Goal: Task Accomplishment & Management: Complete application form

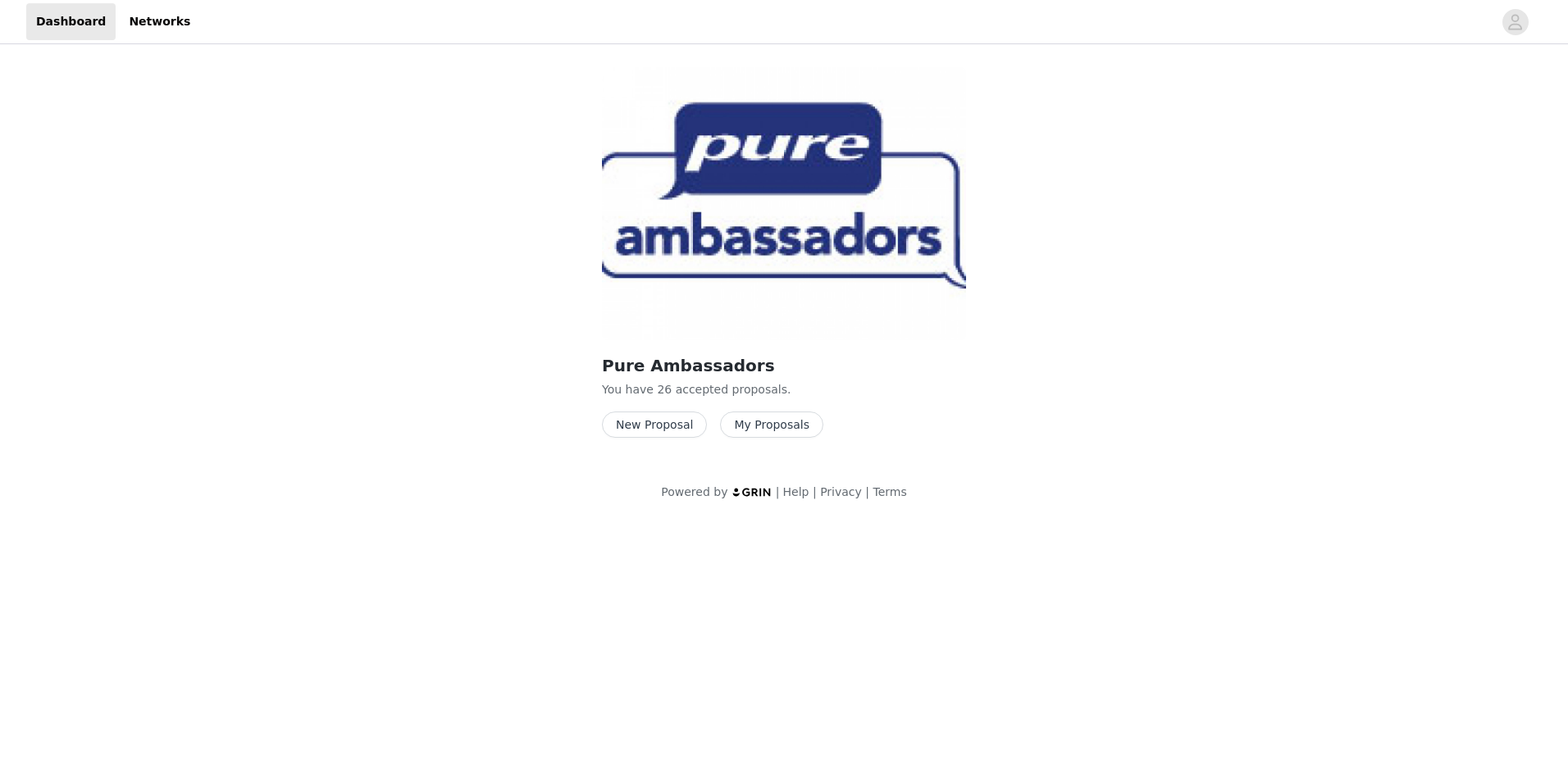
click at [664, 425] on button "New Proposal" at bounding box center [654, 425] width 105 height 26
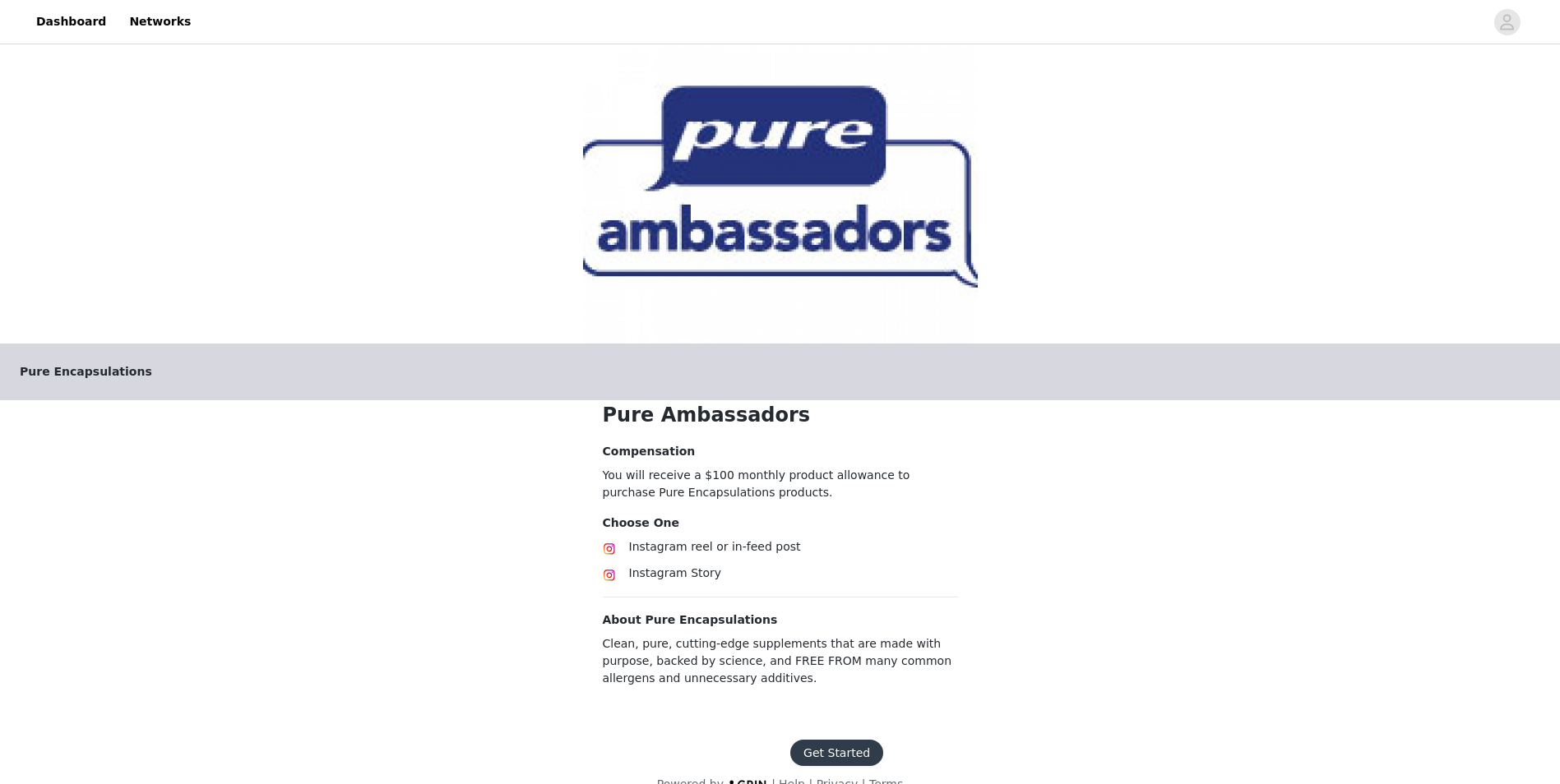
click at [834, 749] on button "Get Started" at bounding box center [836, 753] width 93 height 26
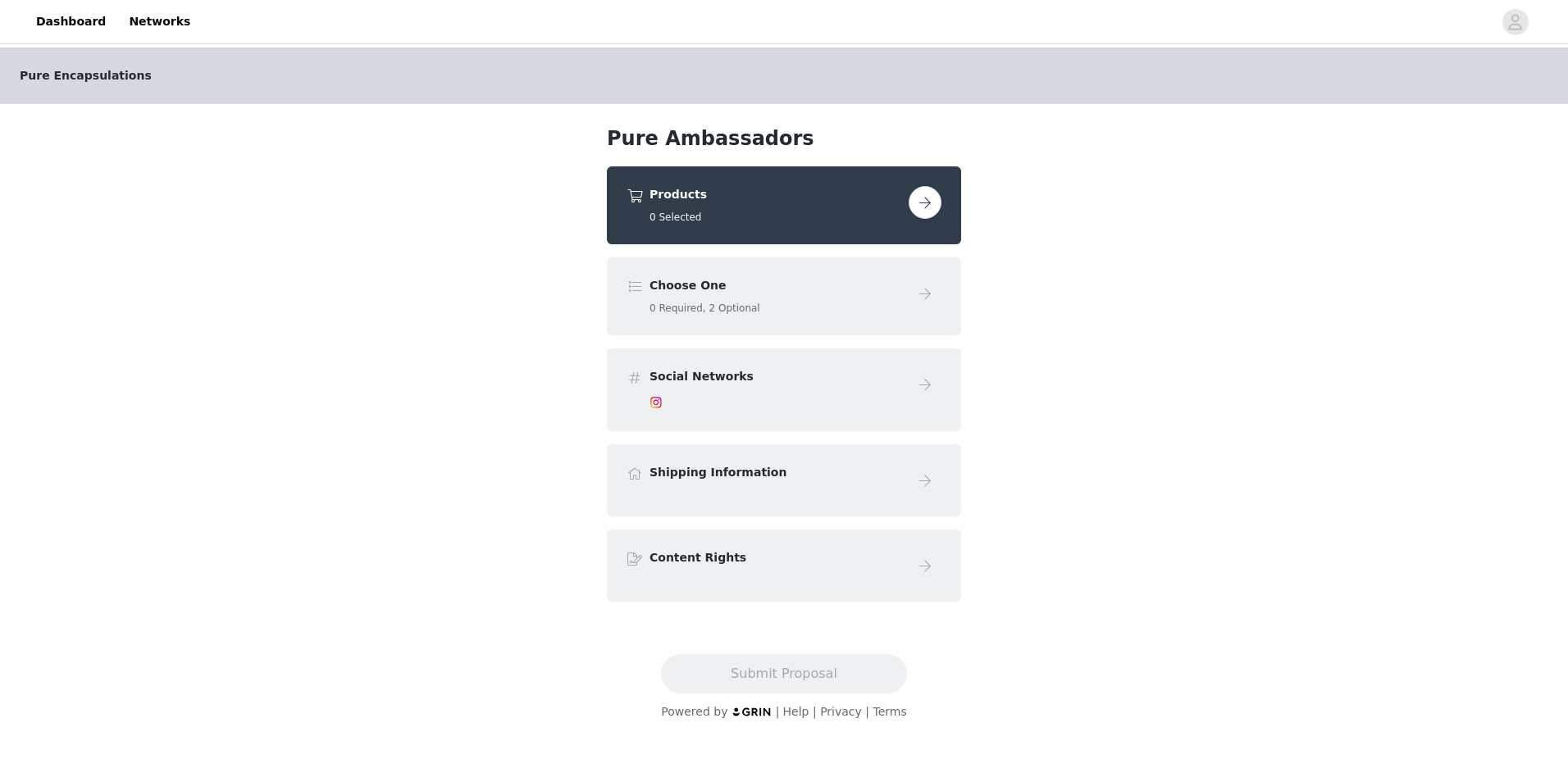
click at [926, 195] on button "button" at bounding box center [924, 202] width 33 height 33
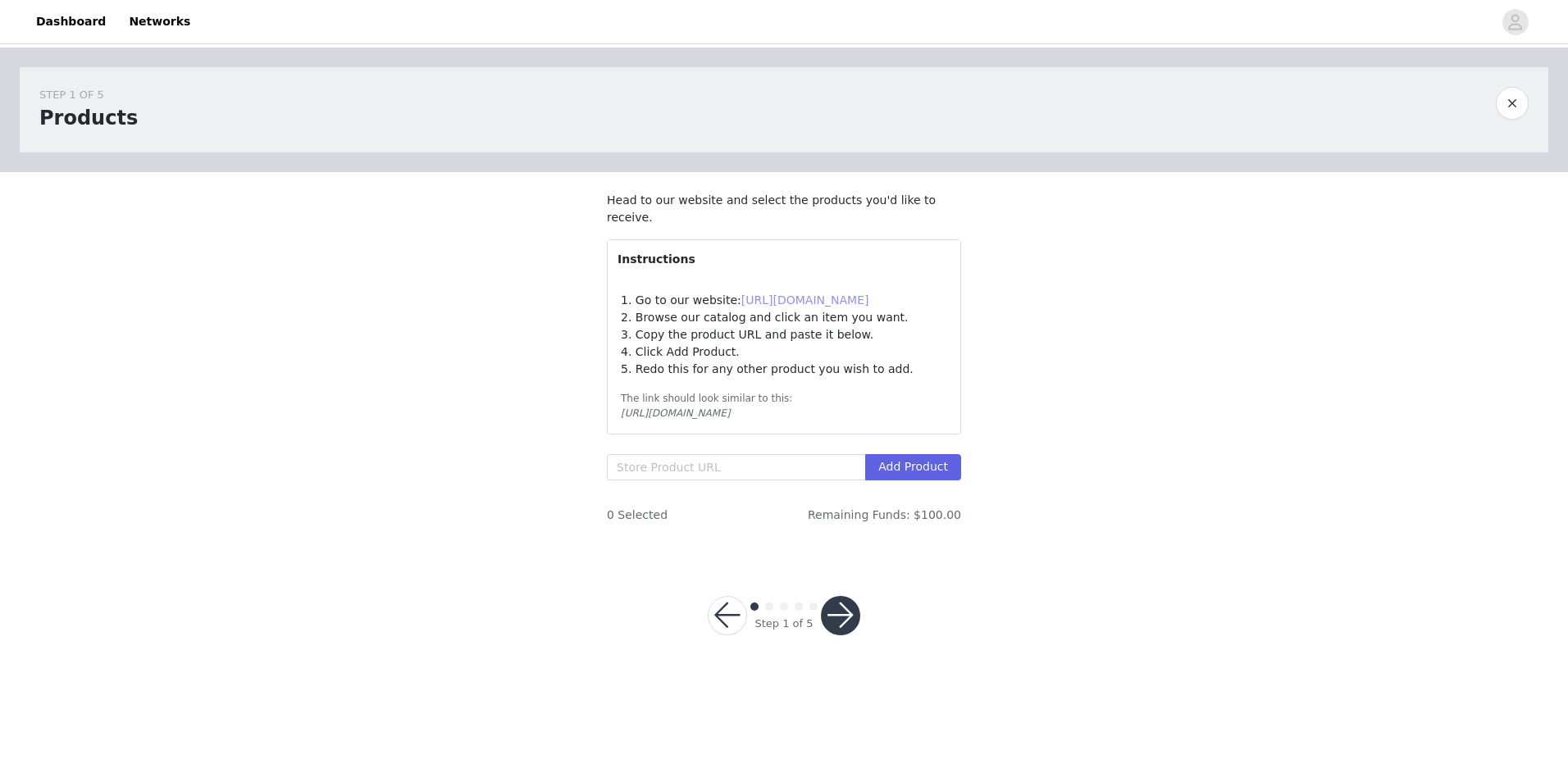
click at [796, 304] on link "[URL][DOMAIN_NAME]" at bounding box center [805, 300] width 128 height 13
click at [666, 463] on input "text" at bounding box center [735, 467] width 258 height 26
paste input "[URL][DOMAIN_NAME]"
type input "[URL][DOMAIN_NAME]"
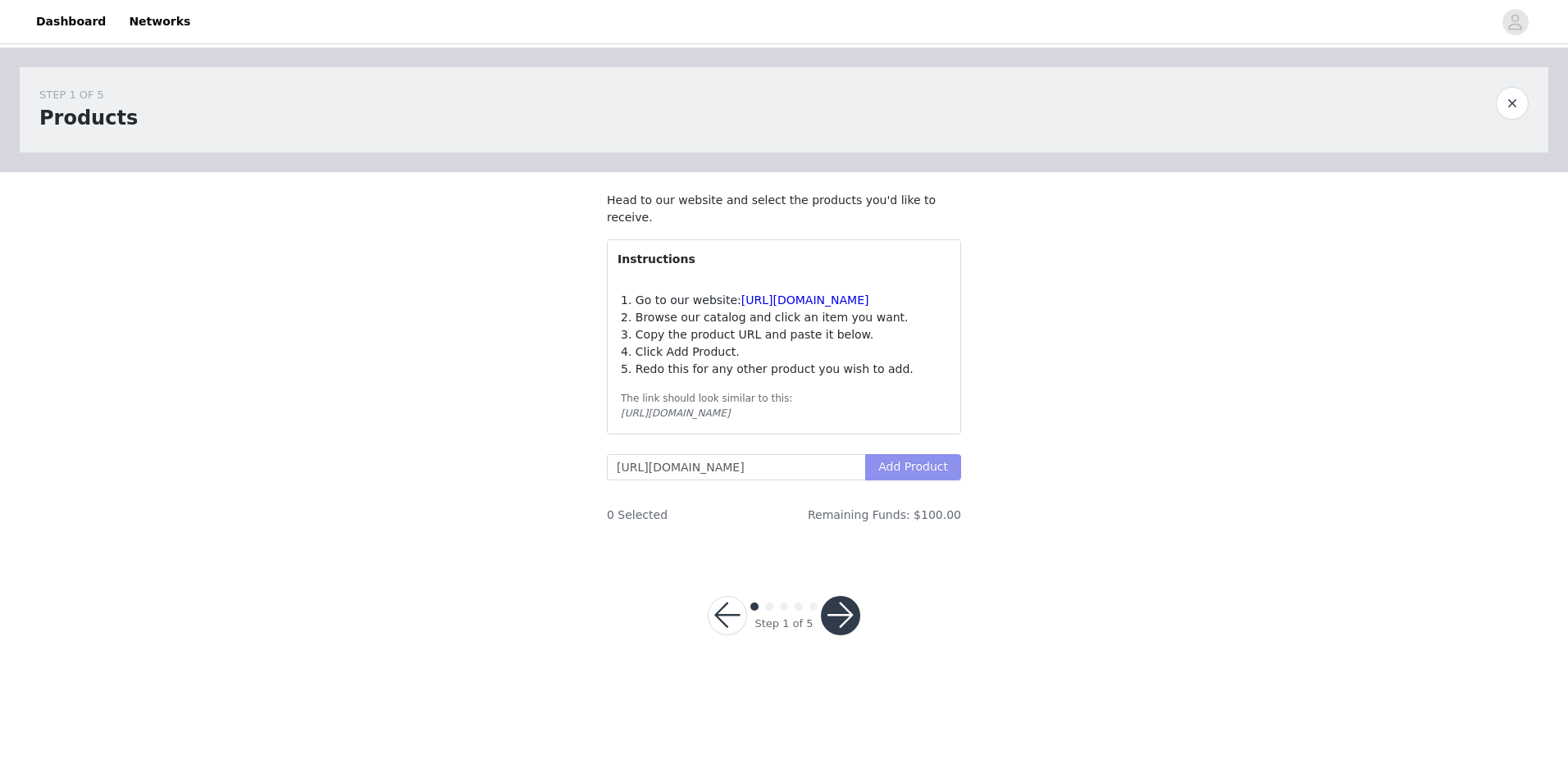
scroll to position [0, 0]
click at [914, 467] on button "Add Product" at bounding box center [913, 467] width 96 height 26
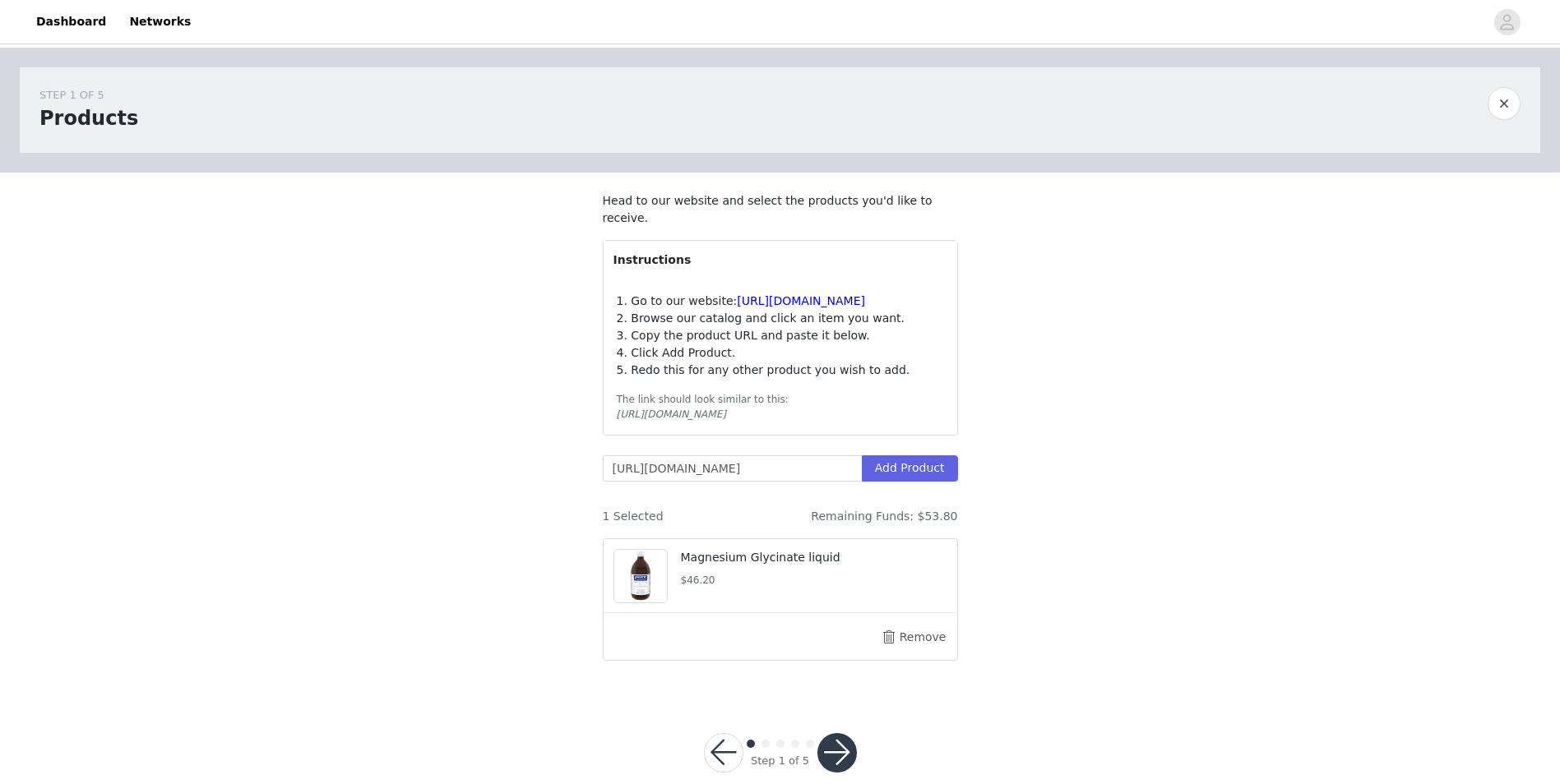
click at [1262, 359] on div "STEP 1 OF 5 Products Head to our website and select the products you'd like to …" at bounding box center [780, 371] width 1560 height 646
click at [706, 470] on input "[URL][DOMAIN_NAME]" at bounding box center [732, 468] width 259 height 26
click at [663, 473] on input "text" at bounding box center [732, 468] width 259 height 26
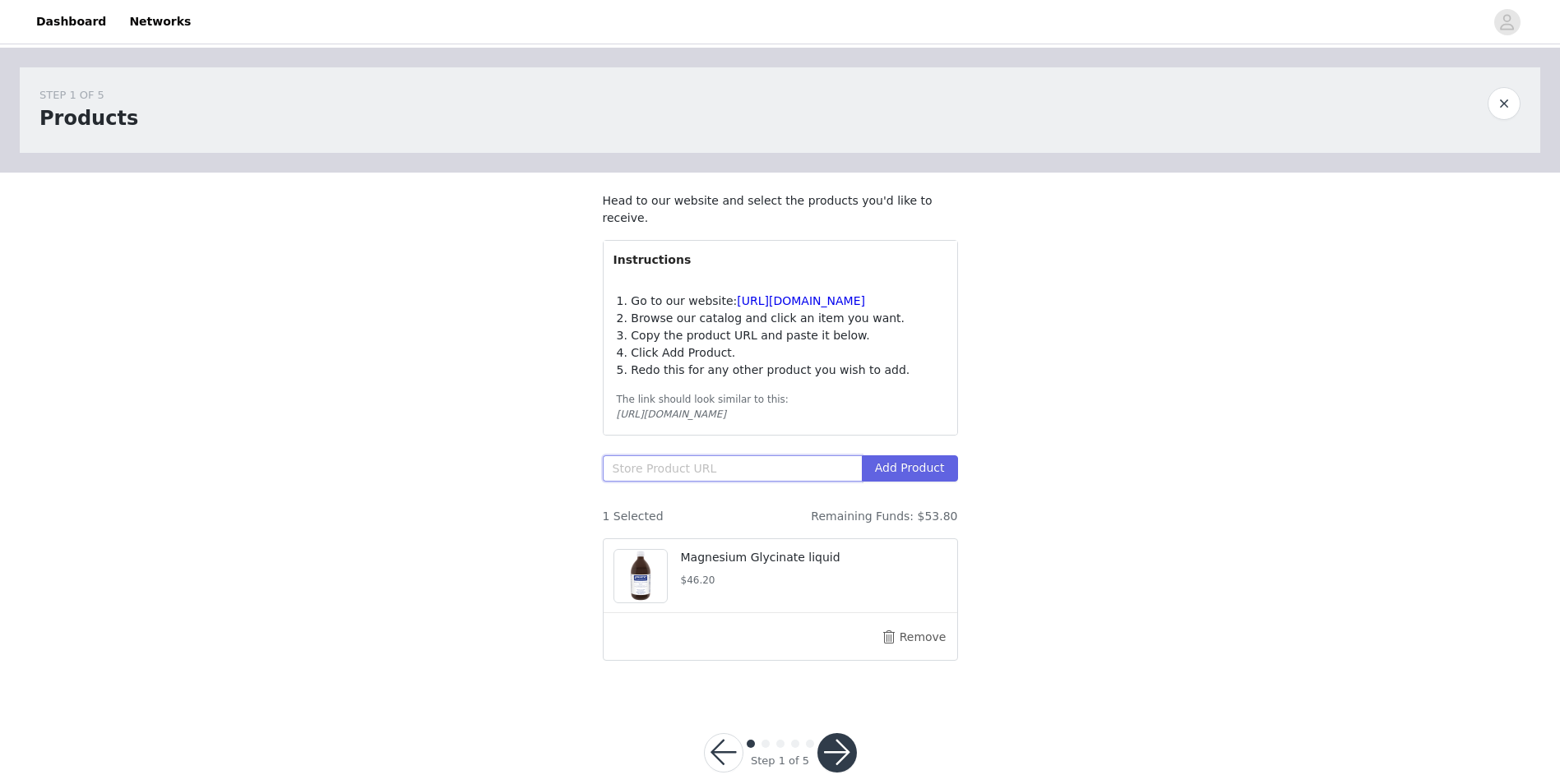
paste input "[URL][DOMAIN_NAME]"
type input "[URL][DOMAIN_NAME]"
click at [929, 479] on button "Add Product" at bounding box center [910, 468] width 97 height 26
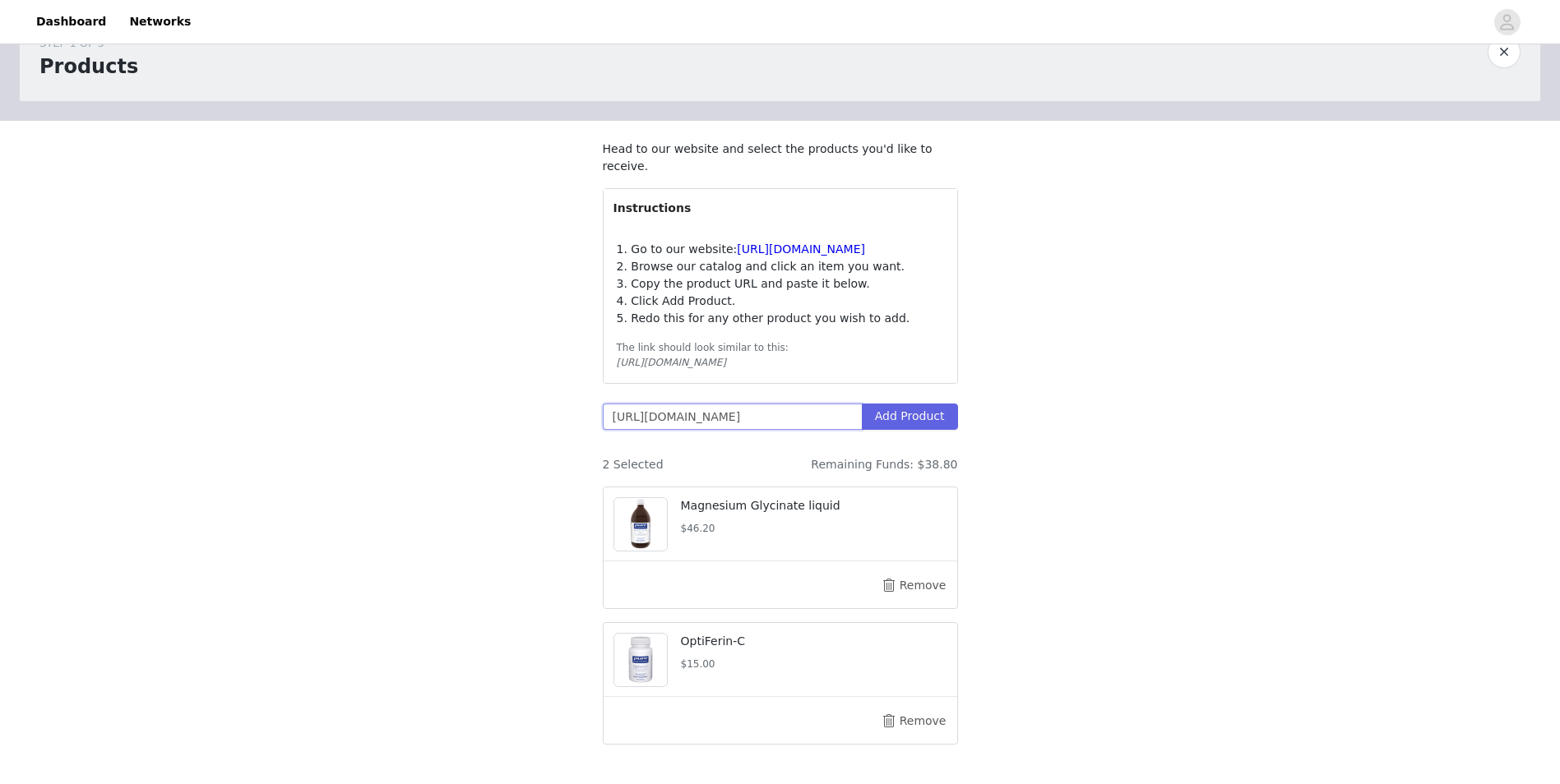
click at [782, 413] on input "[URL][DOMAIN_NAME]" at bounding box center [732, 417] width 259 height 26
paste input "[URL][DOMAIN_NAME]"
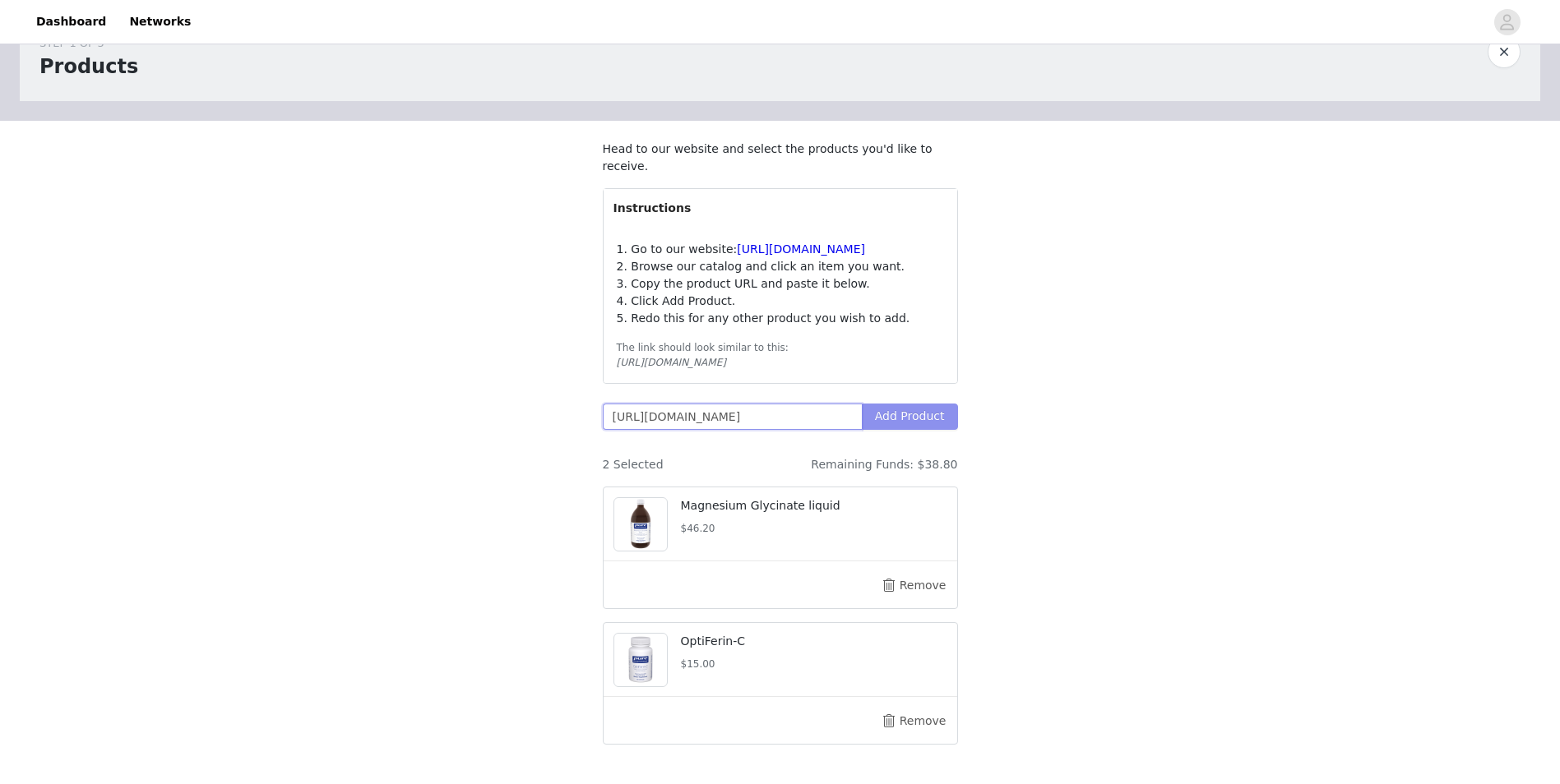
type input "[URL][DOMAIN_NAME]"
click at [905, 420] on button "Add Product" at bounding box center [910, 417] width 97 height 26
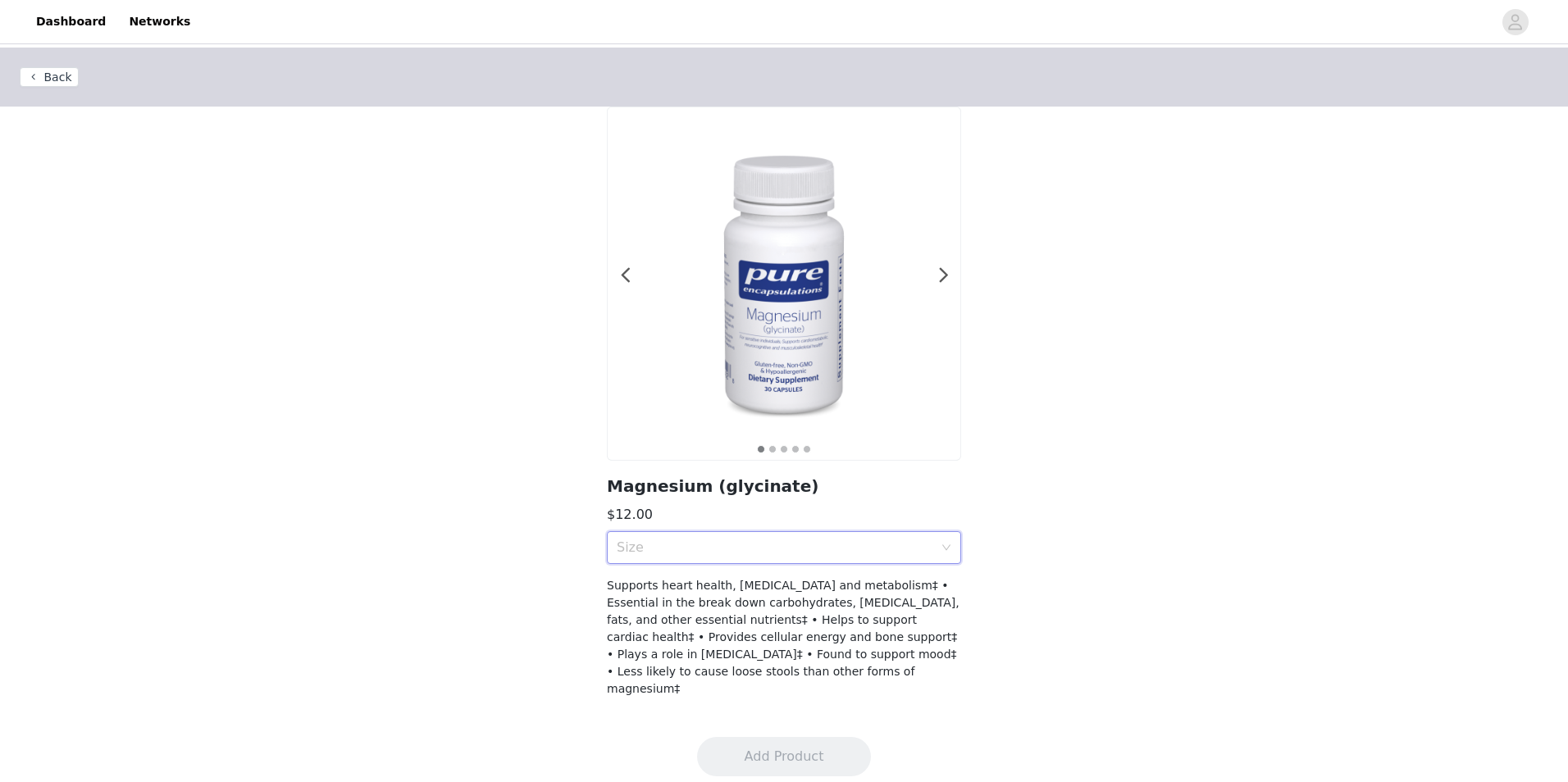
click at [921, 537] on div "Size" at bounding box center [778, 547] width 324 height 31
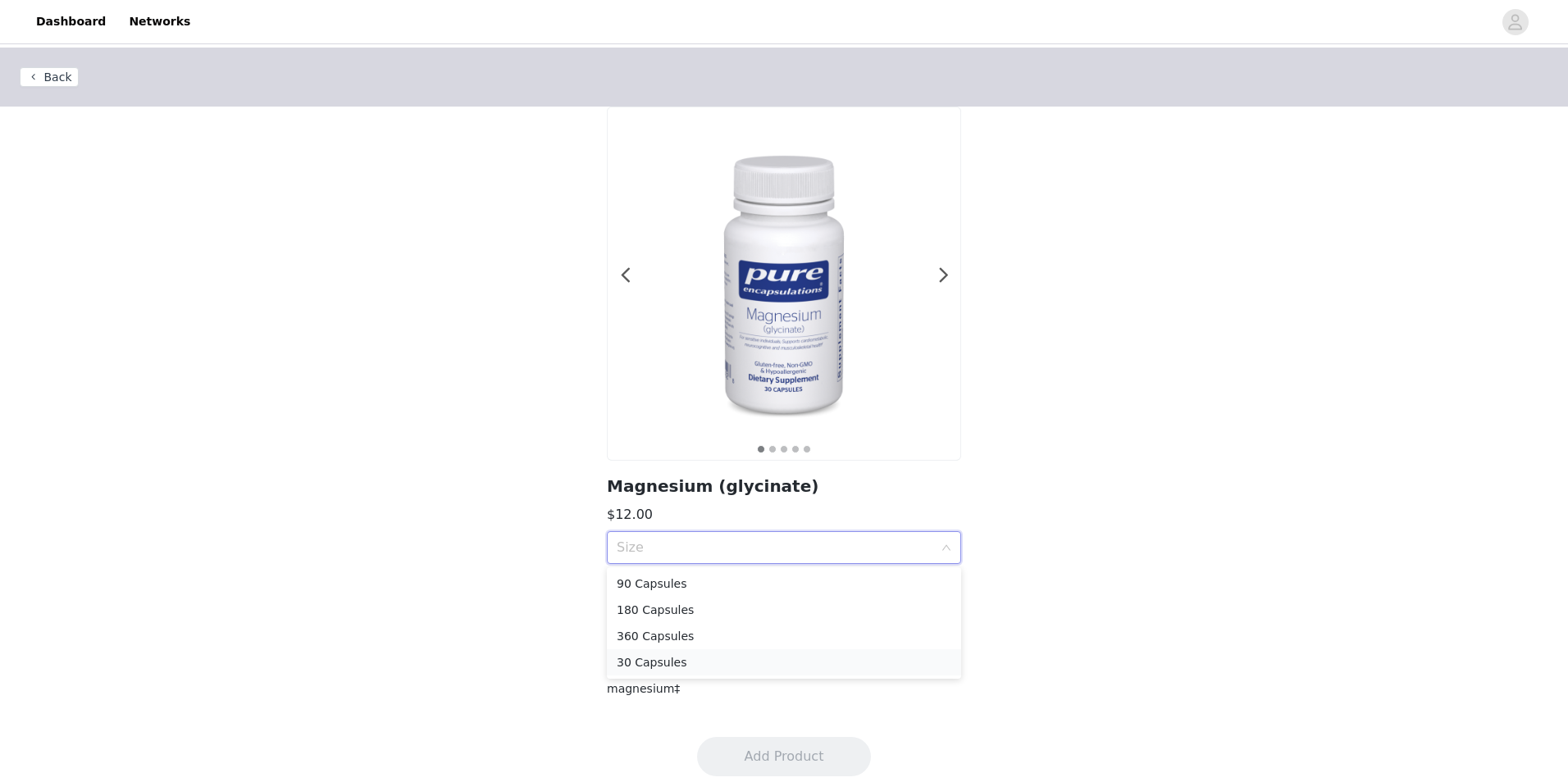
click at [796, 669] on div "30 Capsules" at bounding box center [784, 661] width 335 height 18
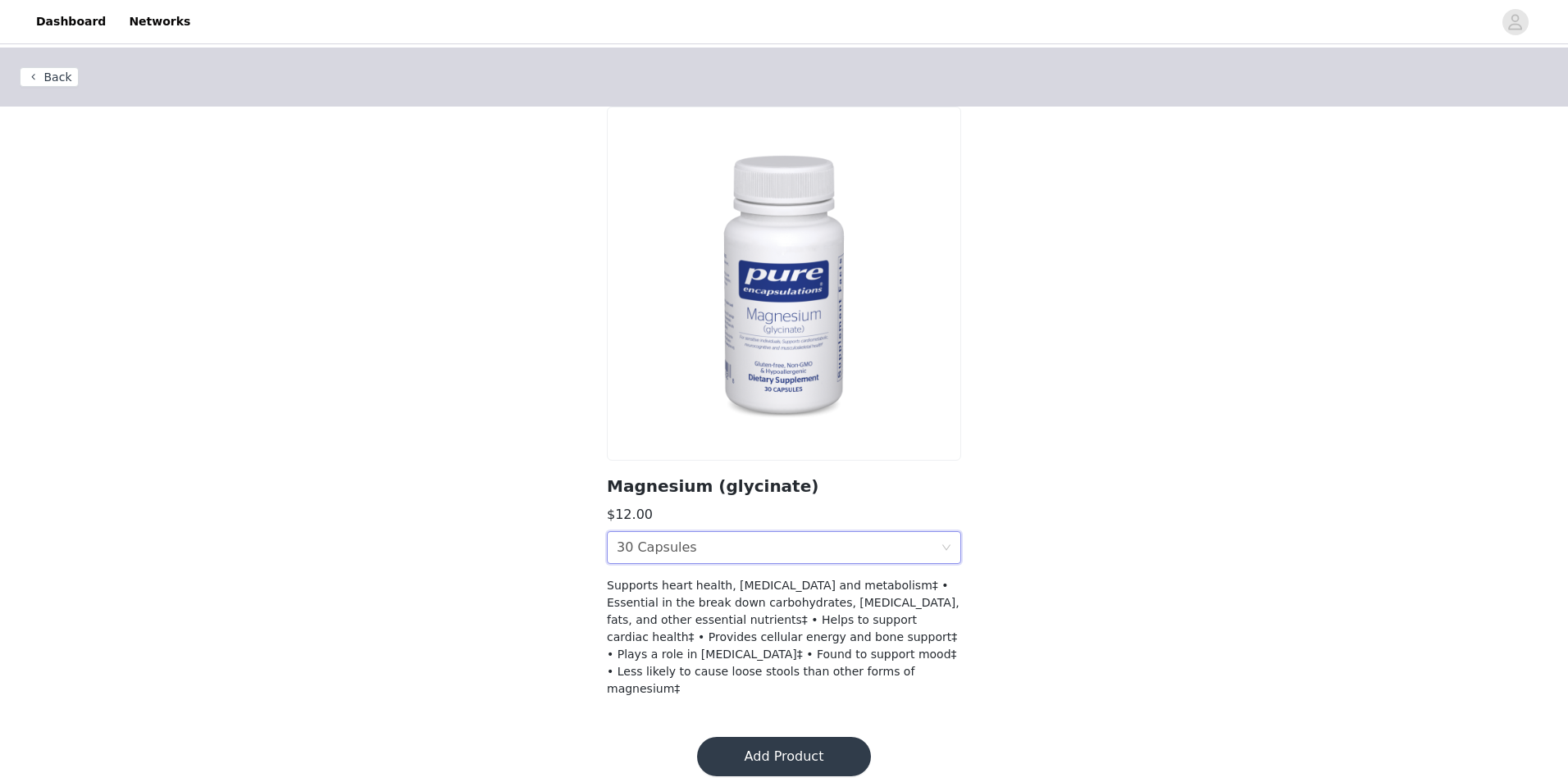
click at [800, 743] on button "Add Product" at bounding box center [784, 757] width 174 height 39
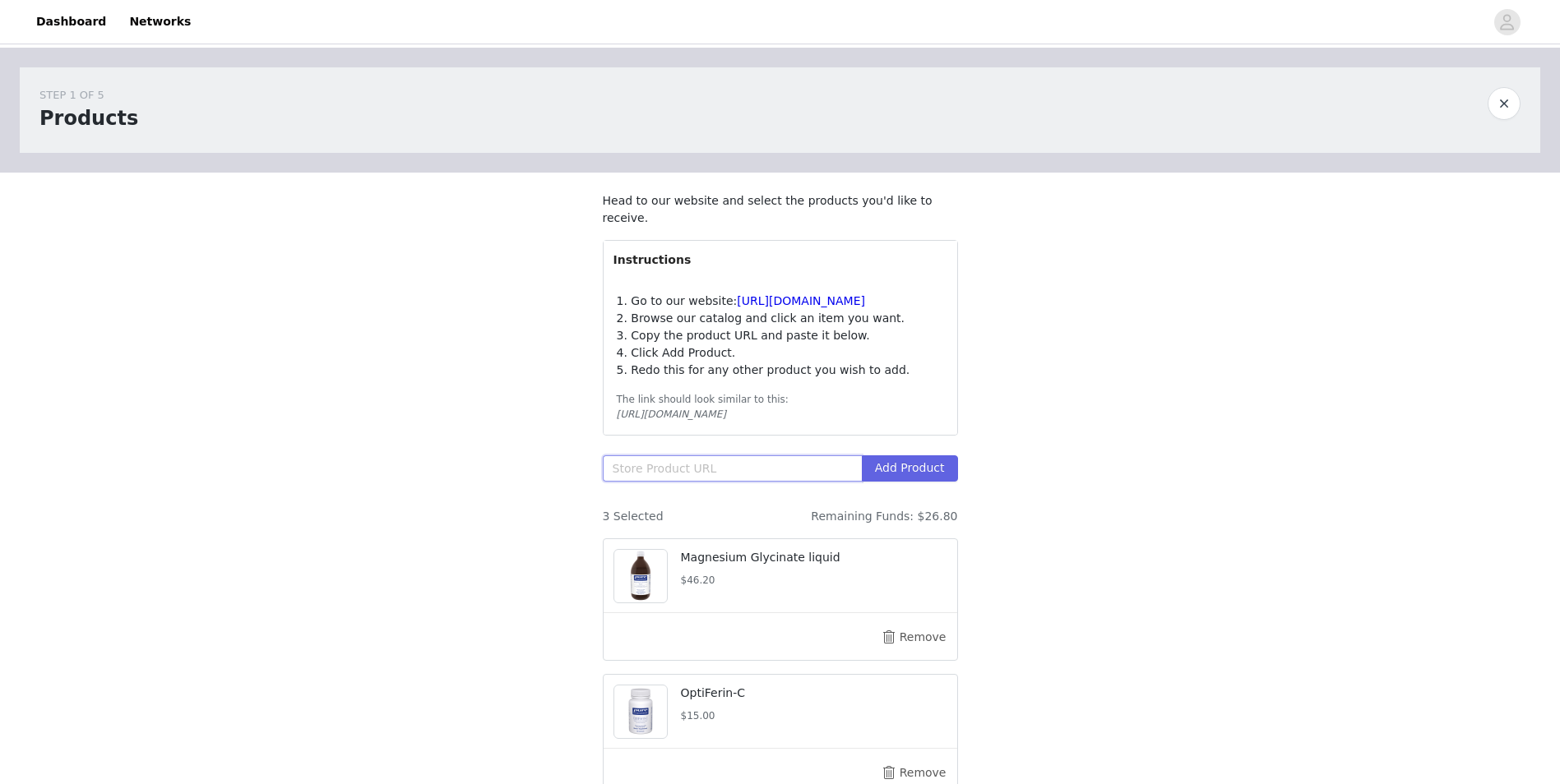
click at [691, 478] on input "text" at bounding box center [732, 468] width 259 height 26
paste input "[URL][DOMAIN_NAME]"
type input "[URL][DOMAIN_NAME]"
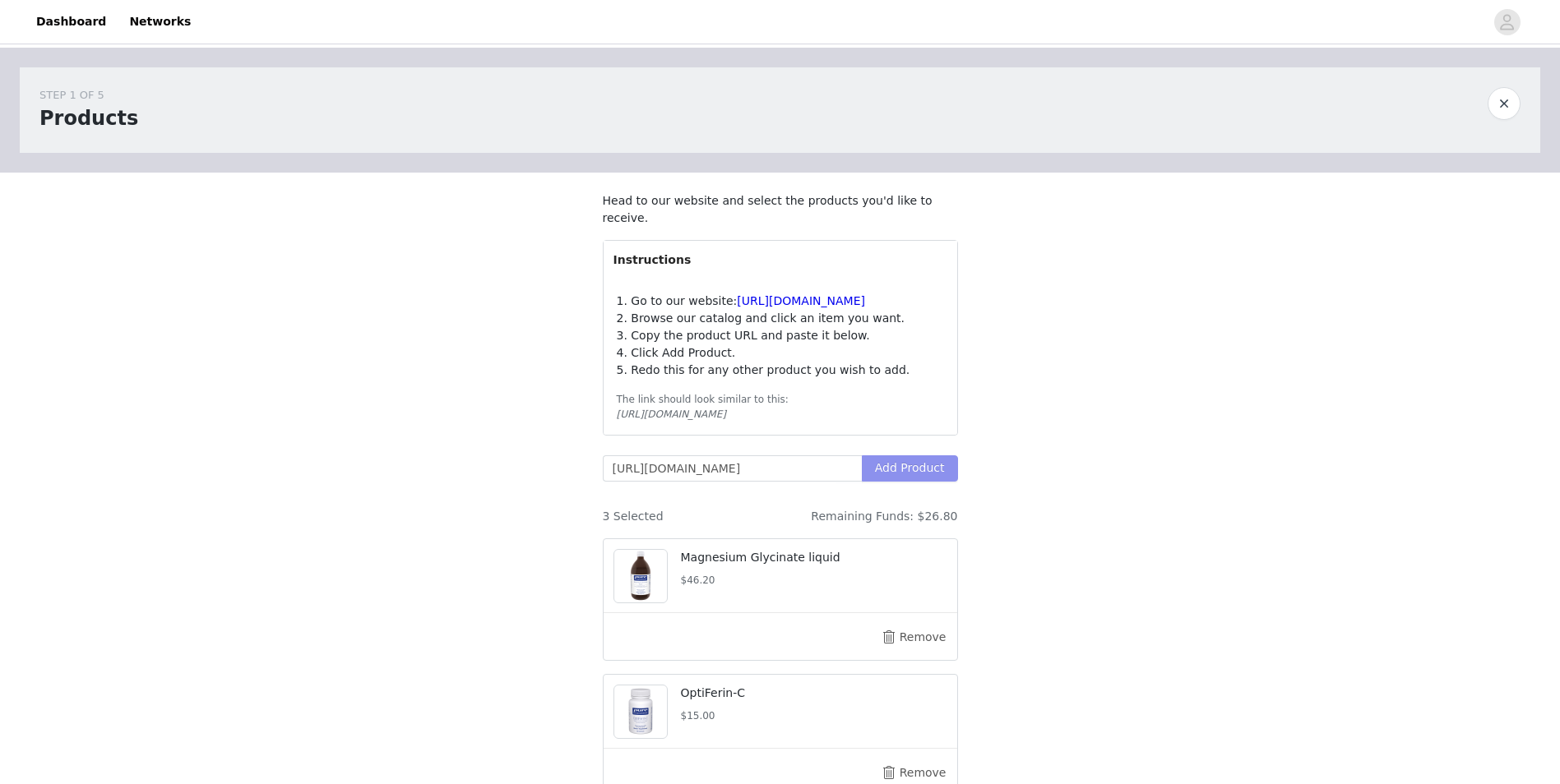
click at [902, 479] on button "Add Product" at bounding box center [910, 468] width 97 height 26
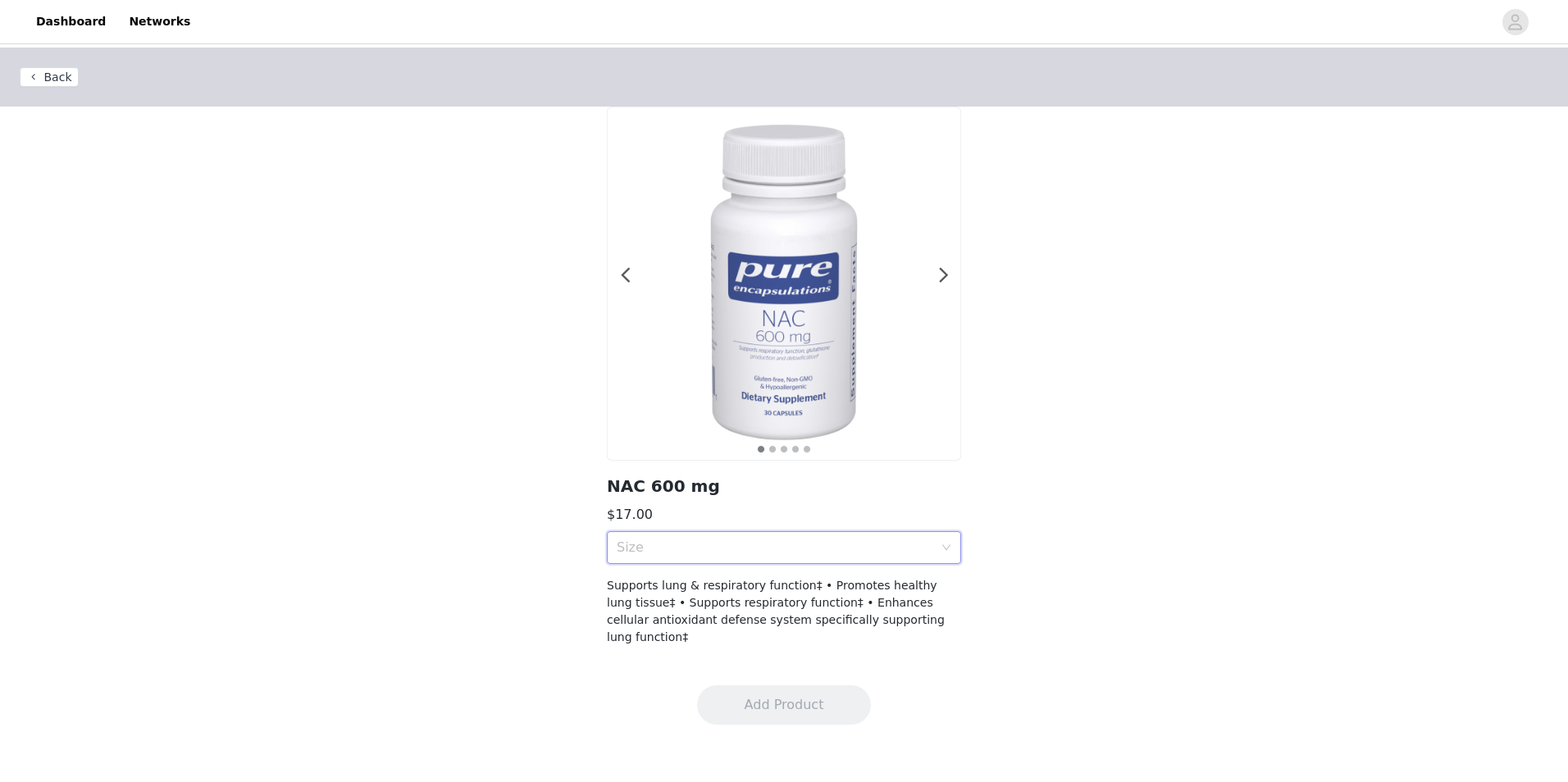
click at [929, 560] on div "Size" at bounding box center [778, 547] width 324 height 31
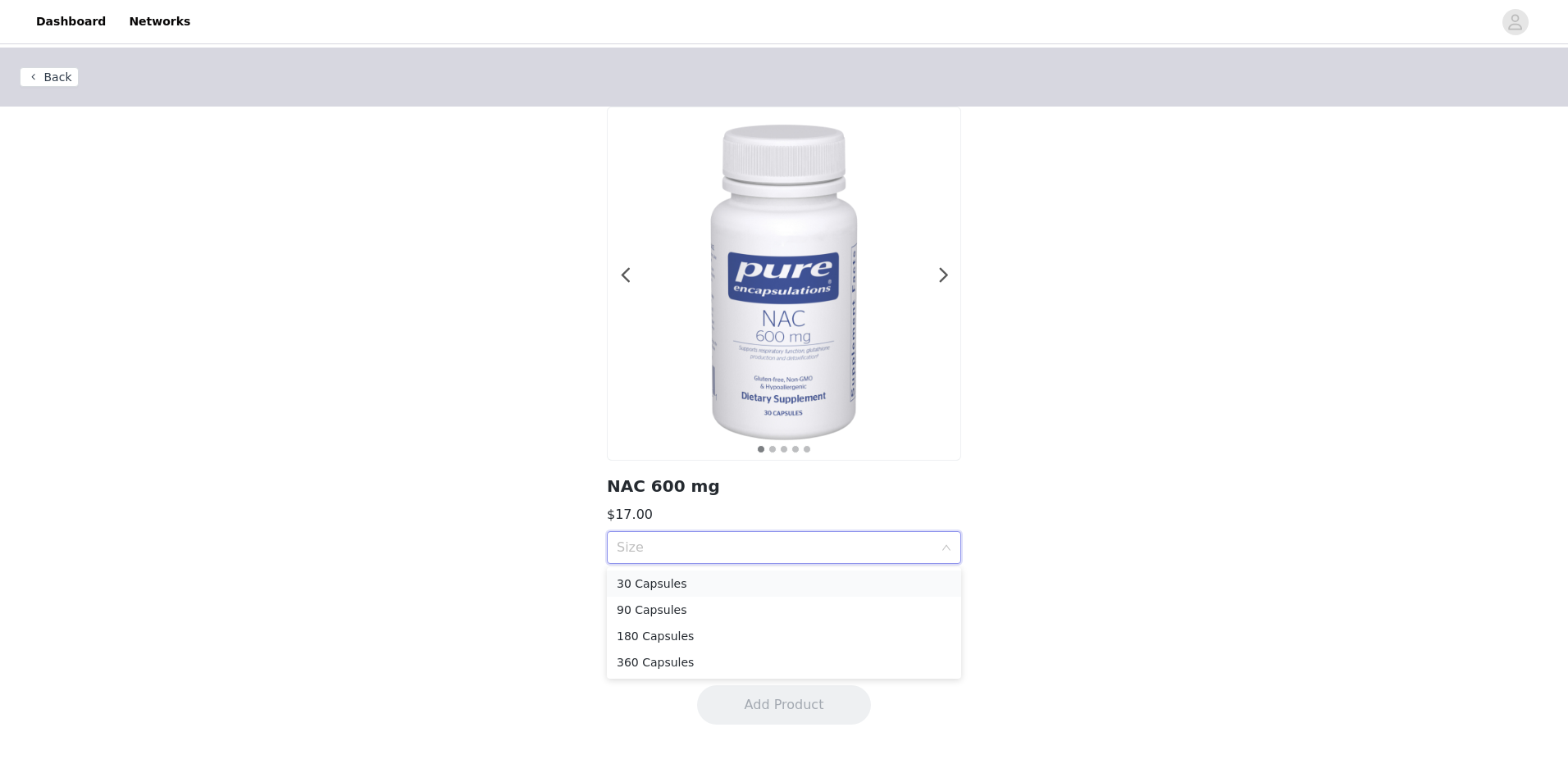
click at [821, 585] on div "30 Capsules" at bounding box center [784, 583] width 335 height 18
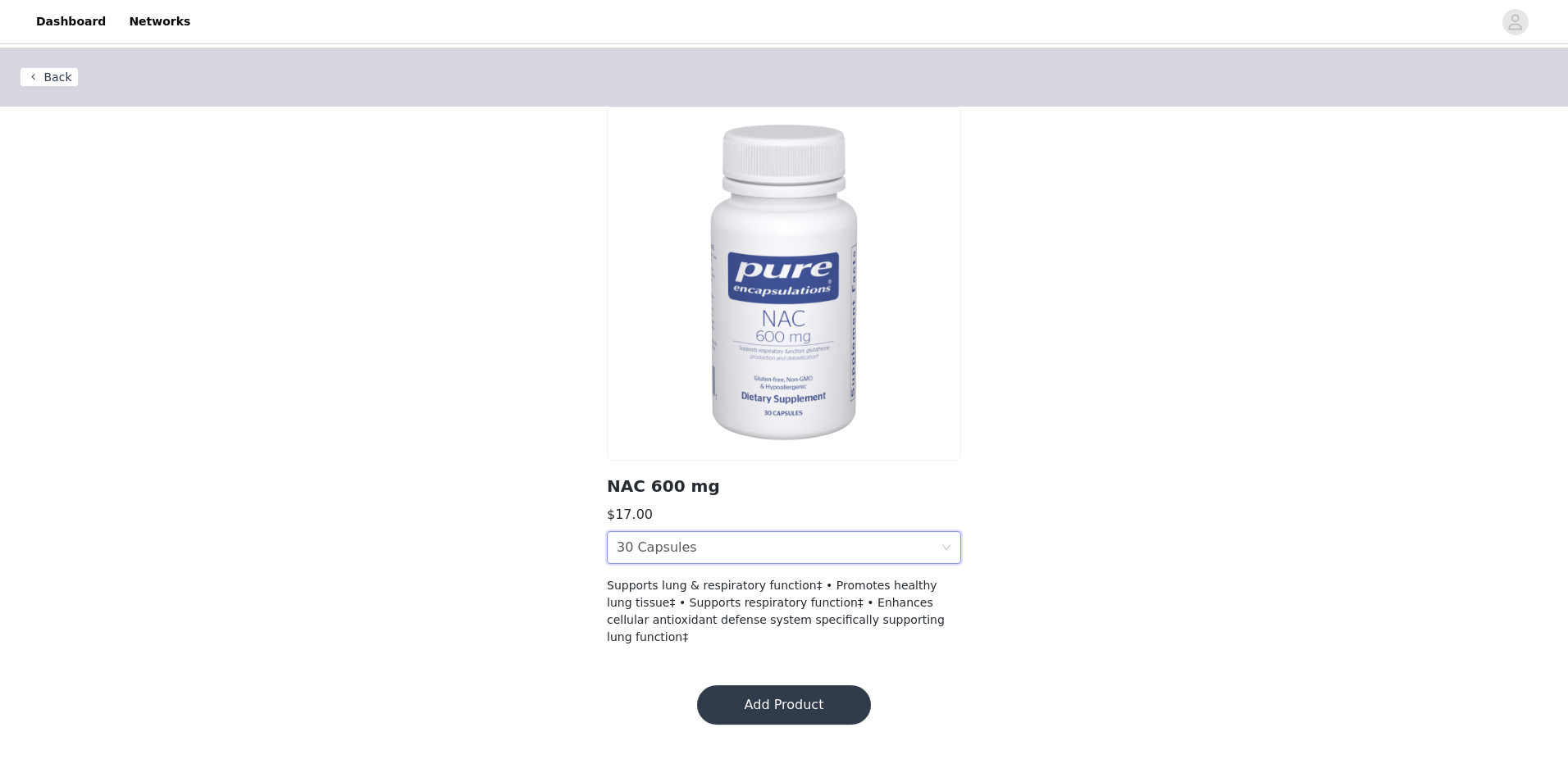
click at [798, 686] on button "Add Product" at bounding box center [784, 705] width 174 height 39
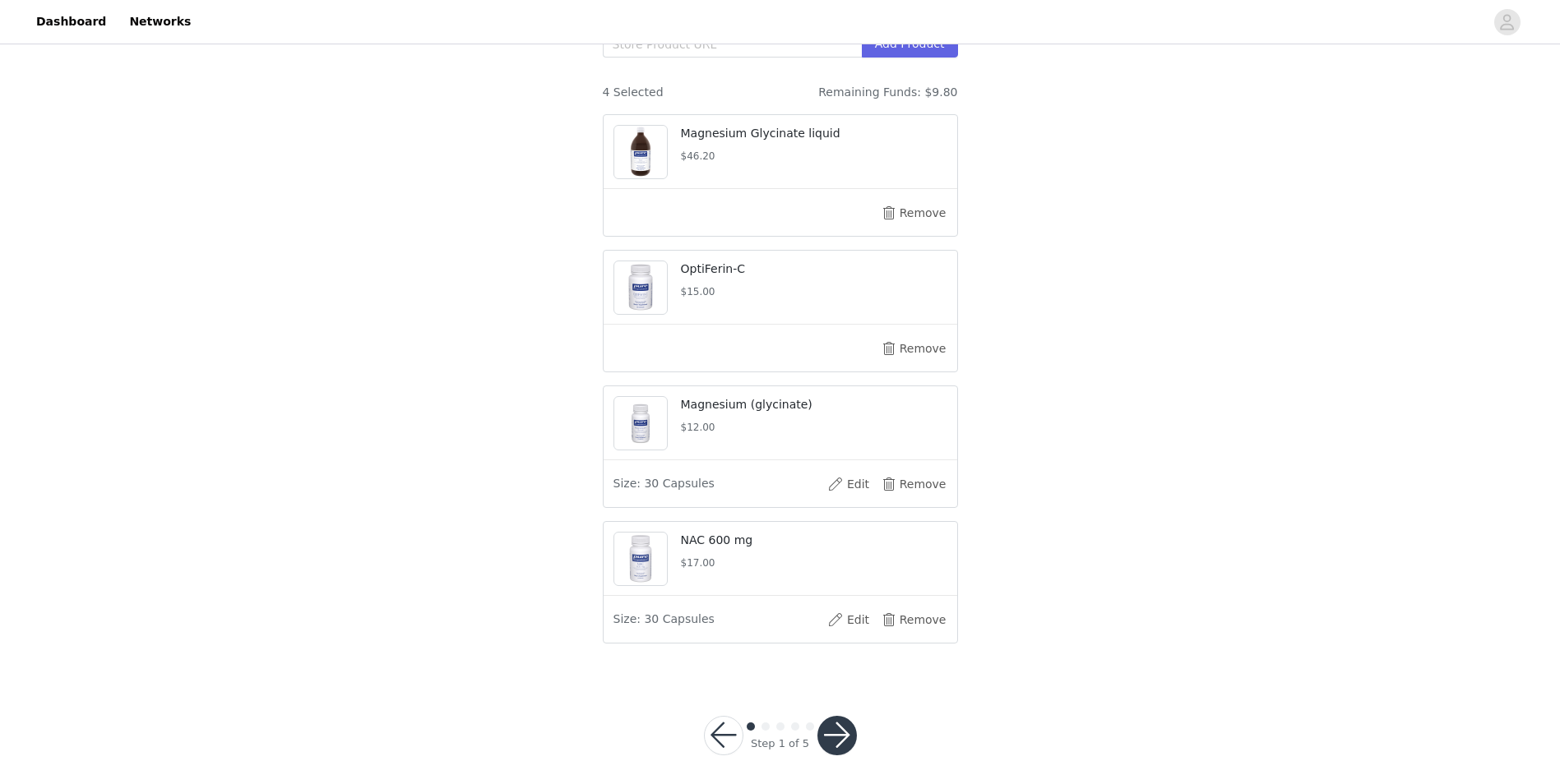
scroll to position [435, 0]
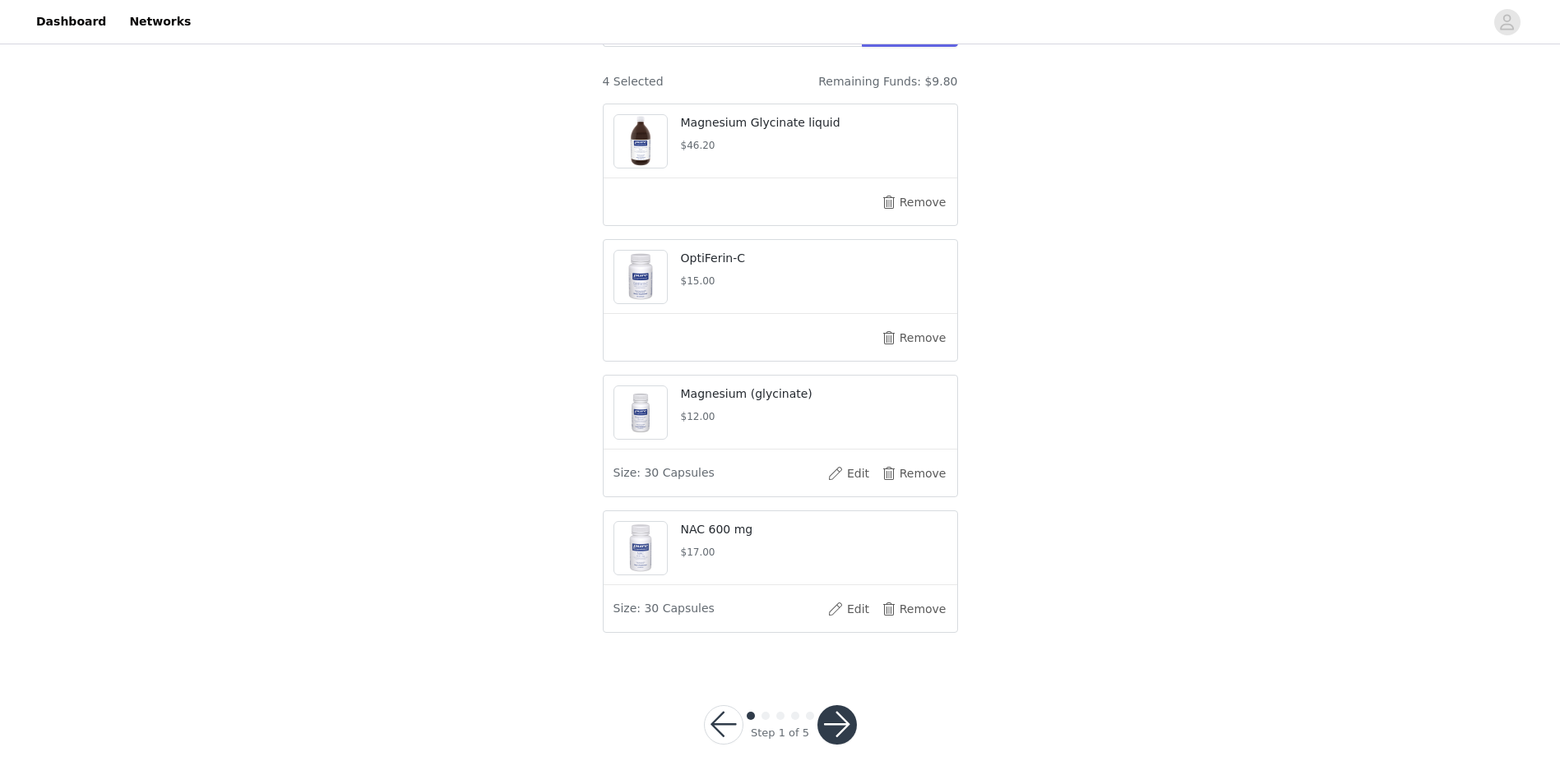
click at [836, 730] on button "button" at bounding box center [837, 725] width 39 height 39
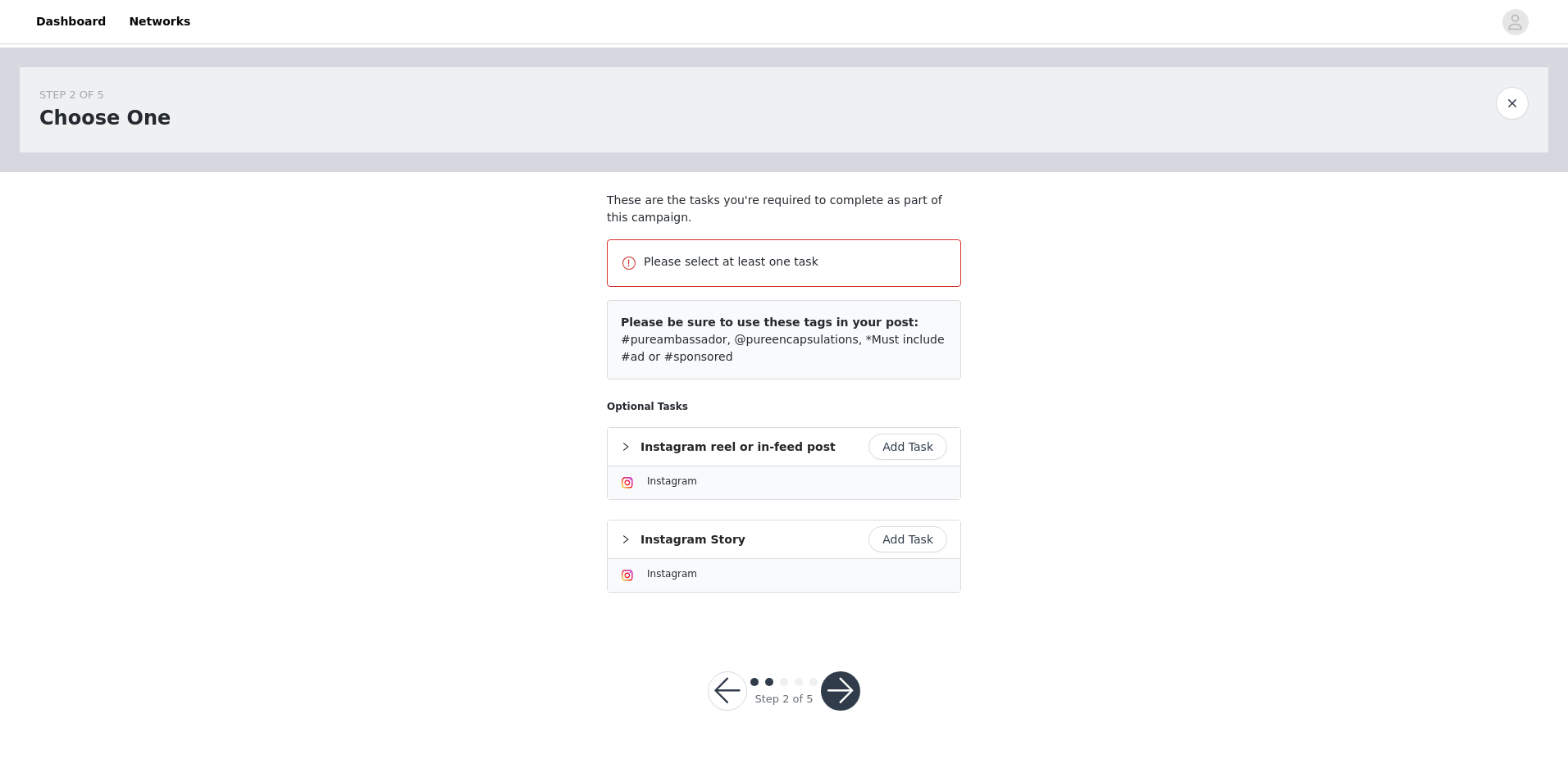
click at [912, 547] on button "Add Task" at bounding box center [907, 539] width 78 height 26
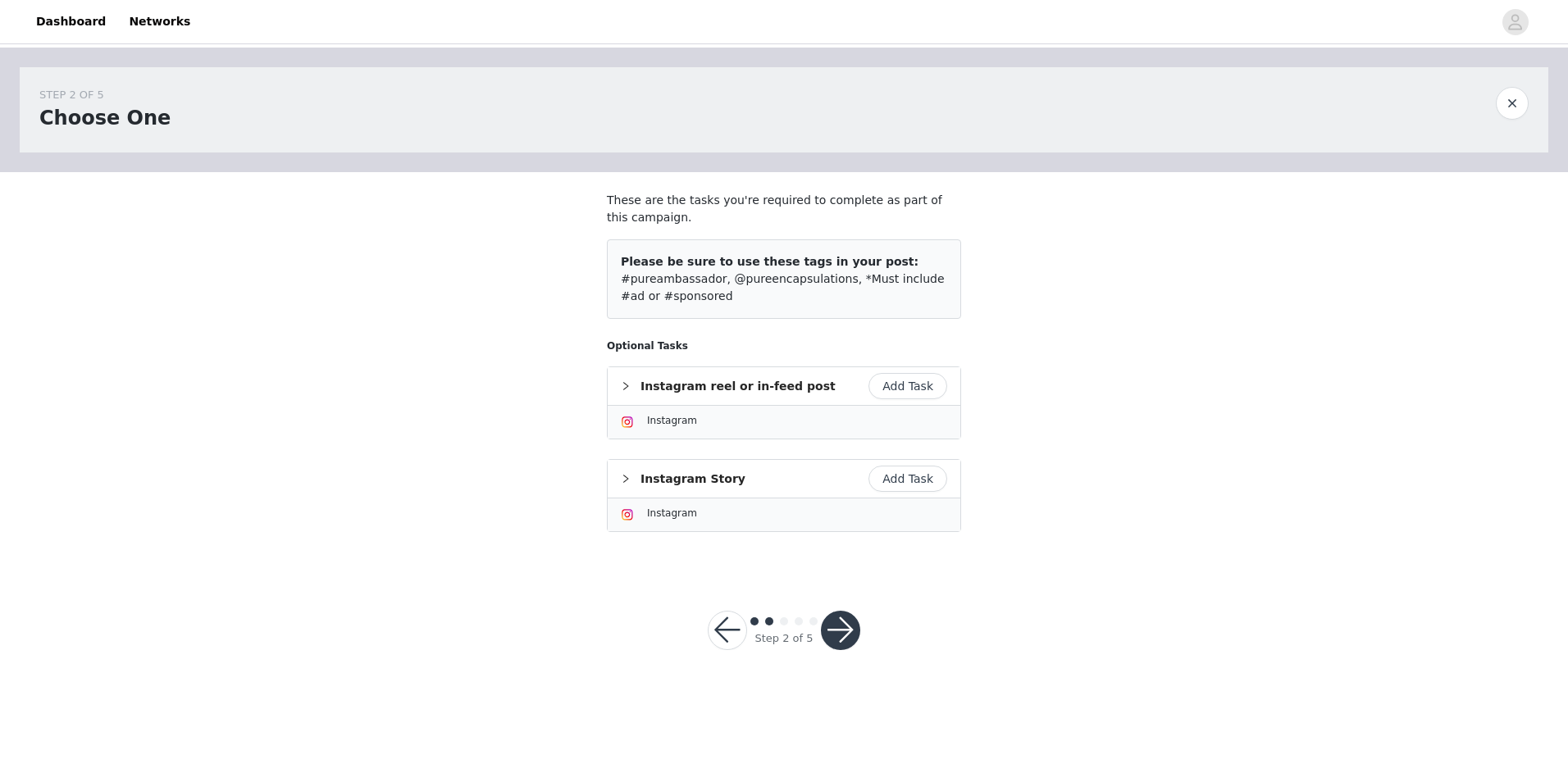
click at [910, 483] on button "Add Task" at bounding box center [907, 478] width 78 height 26
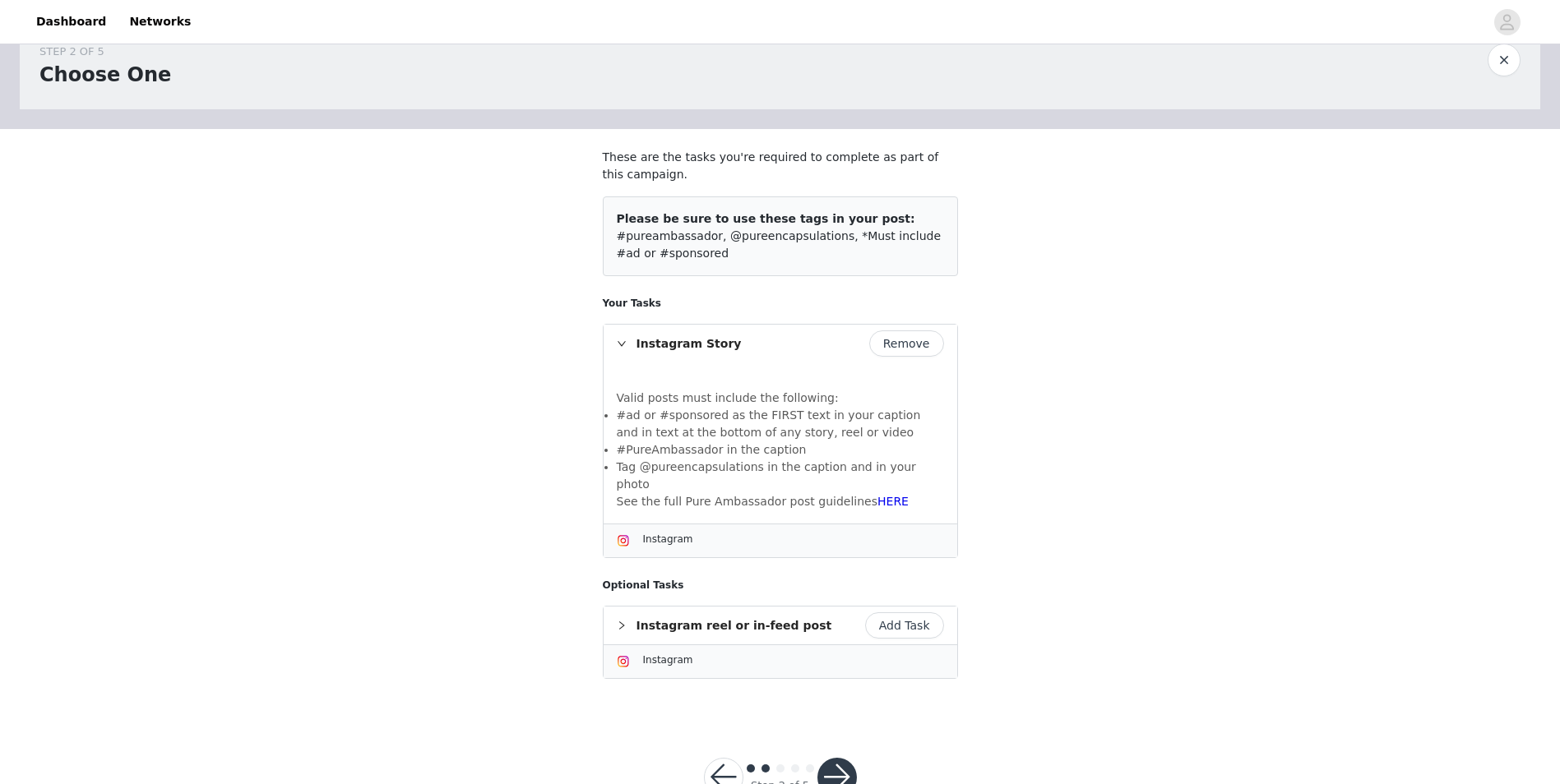
scroll to position [79, 0]
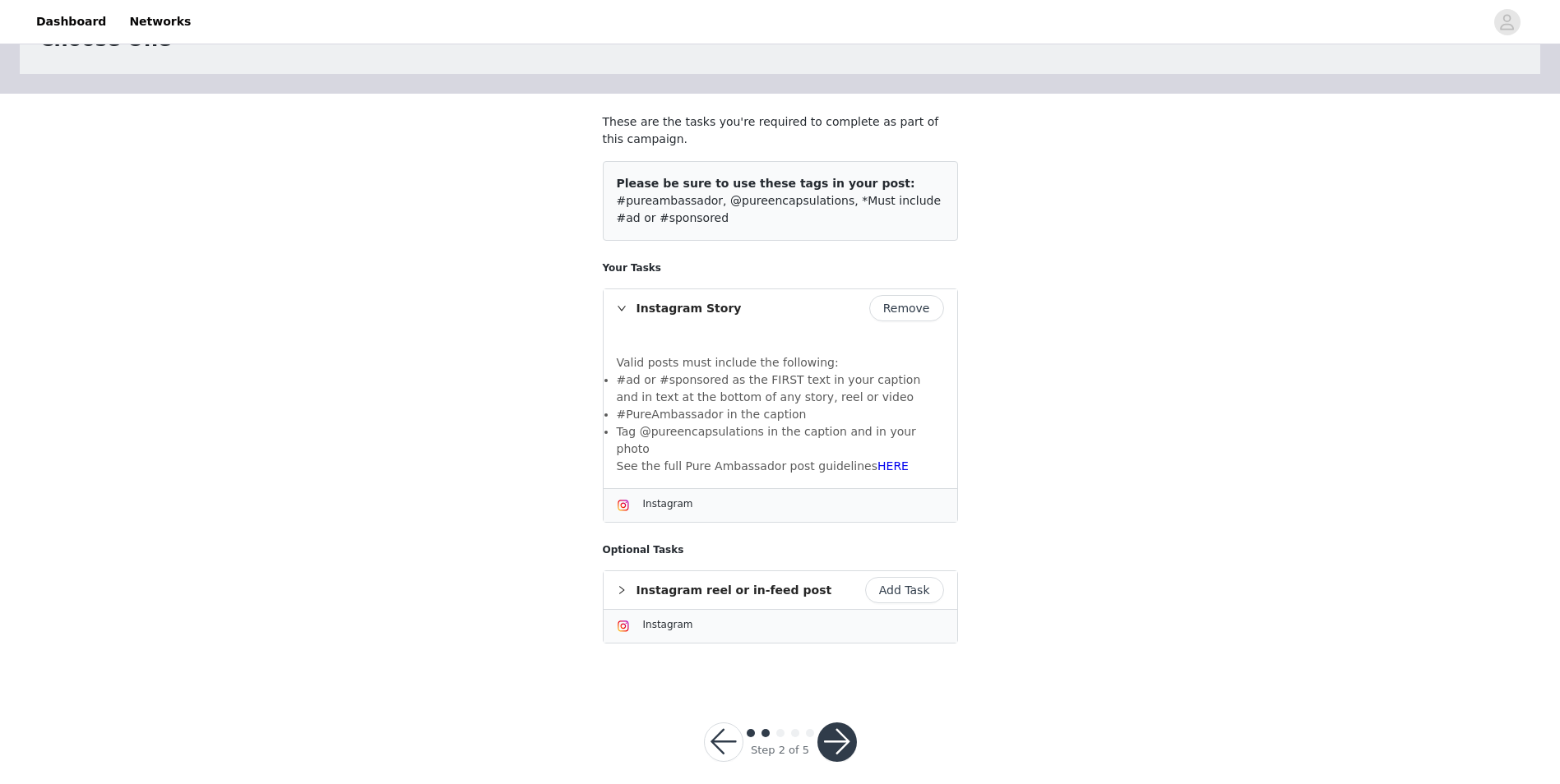
click at [836, 722] on button "button" at bounding box center [837, 742] width 39 height 39
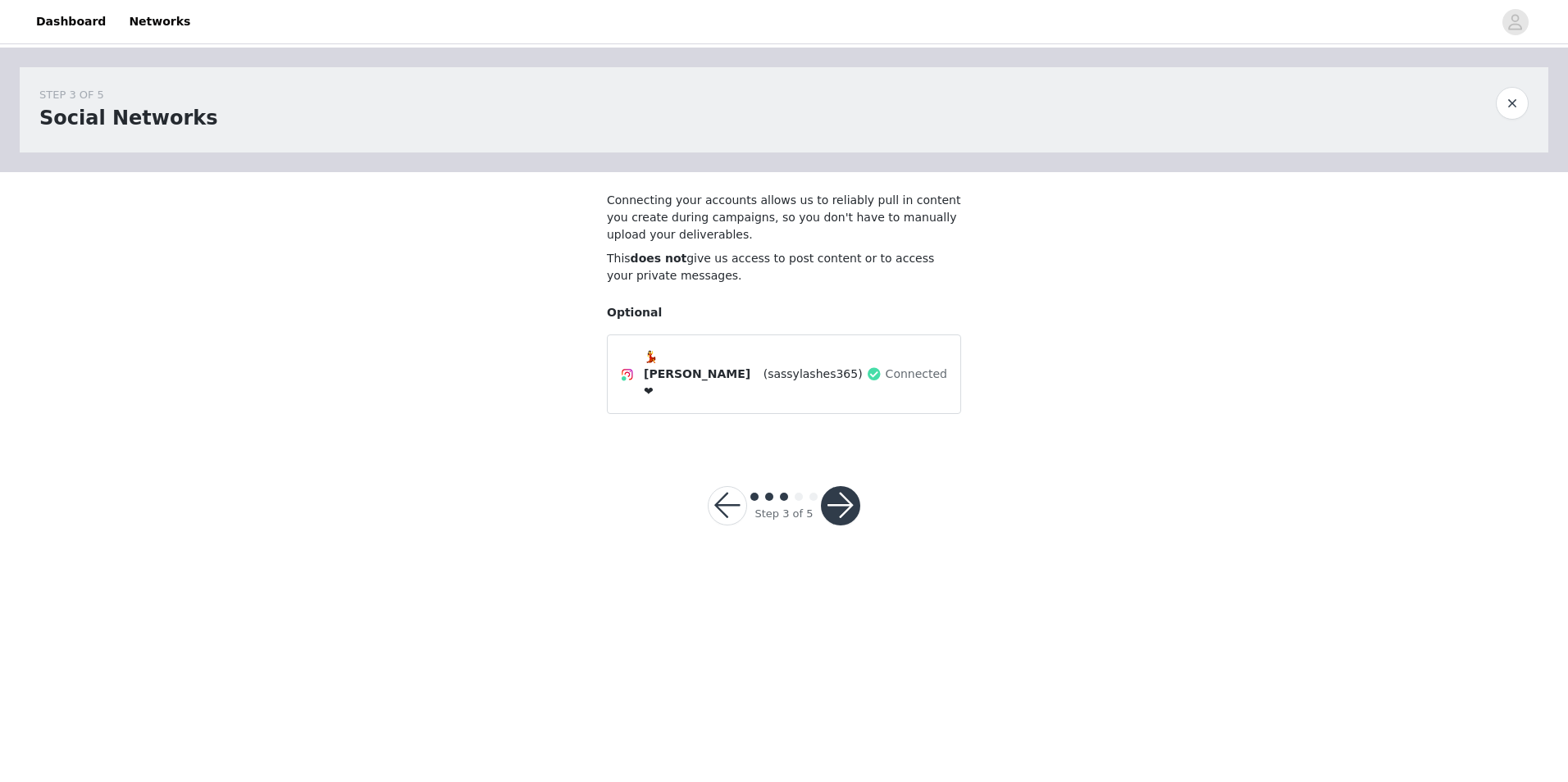
click at [844, 487] on button "button" at bounding box center [840, 505] width 39 height 39
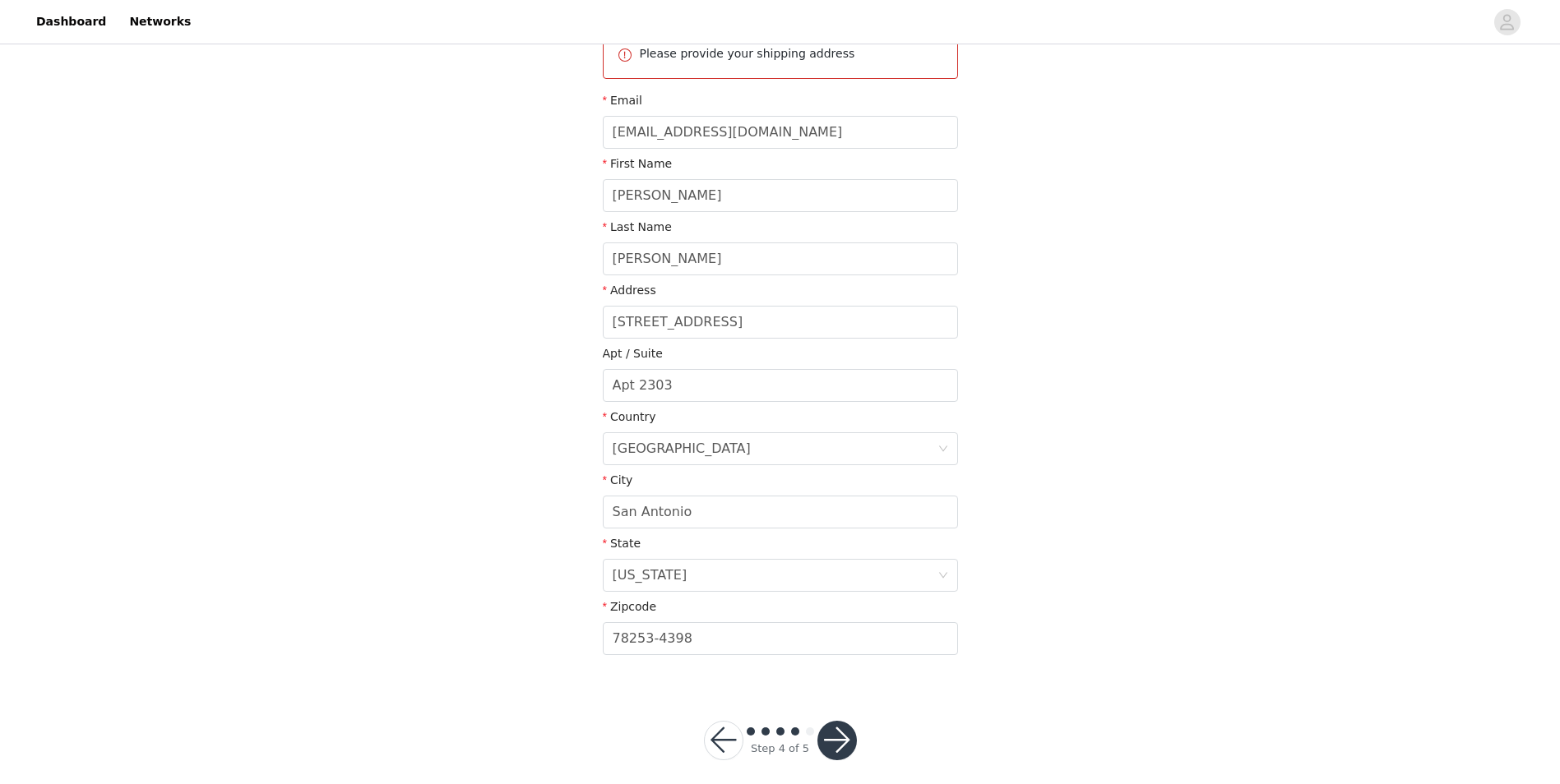
scroll to position [231, 0]
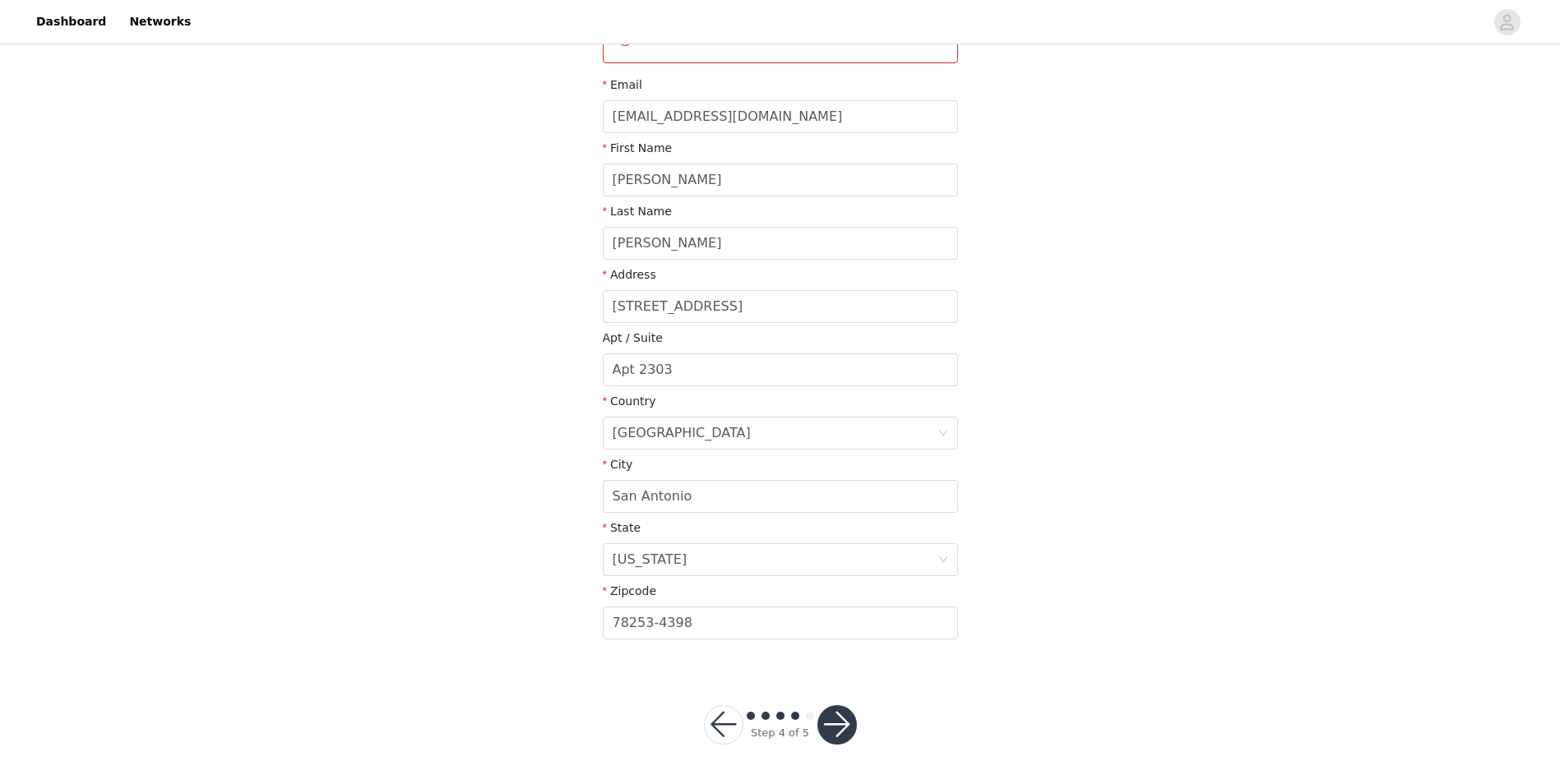
click at [834, 722] on button "button" at bounding box center [837, 725] width 39 height 39
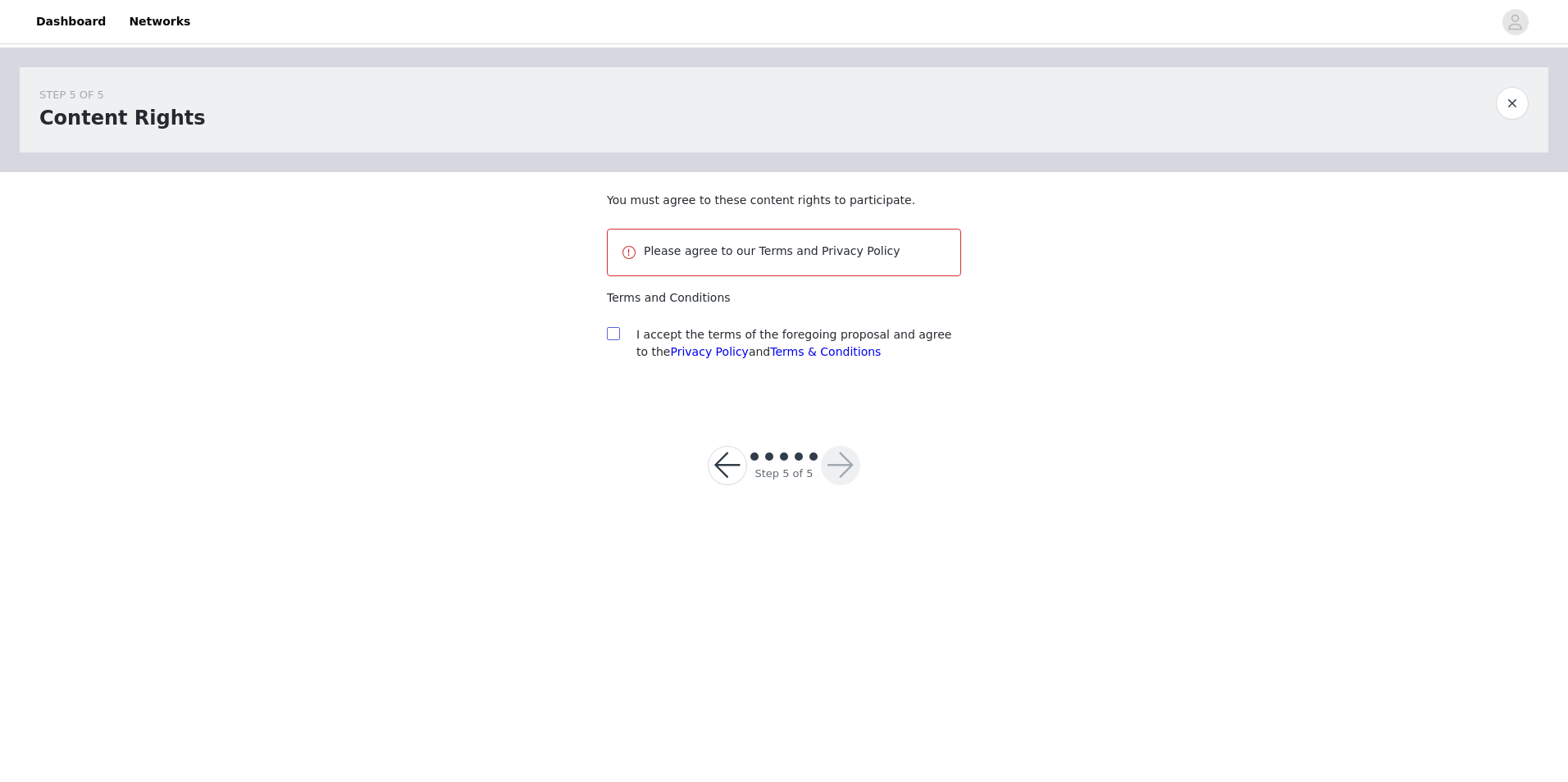
click at [618, 342] on label at bounding box center [613, 334] width 13 height 17
click at [618, 338] on input "checkbox" at bounding box center [612, 333] width 11 height 11
checkbox input "true"
click at [851, 460] on button "button" at bounding box center [840, 465] width 39 height 39
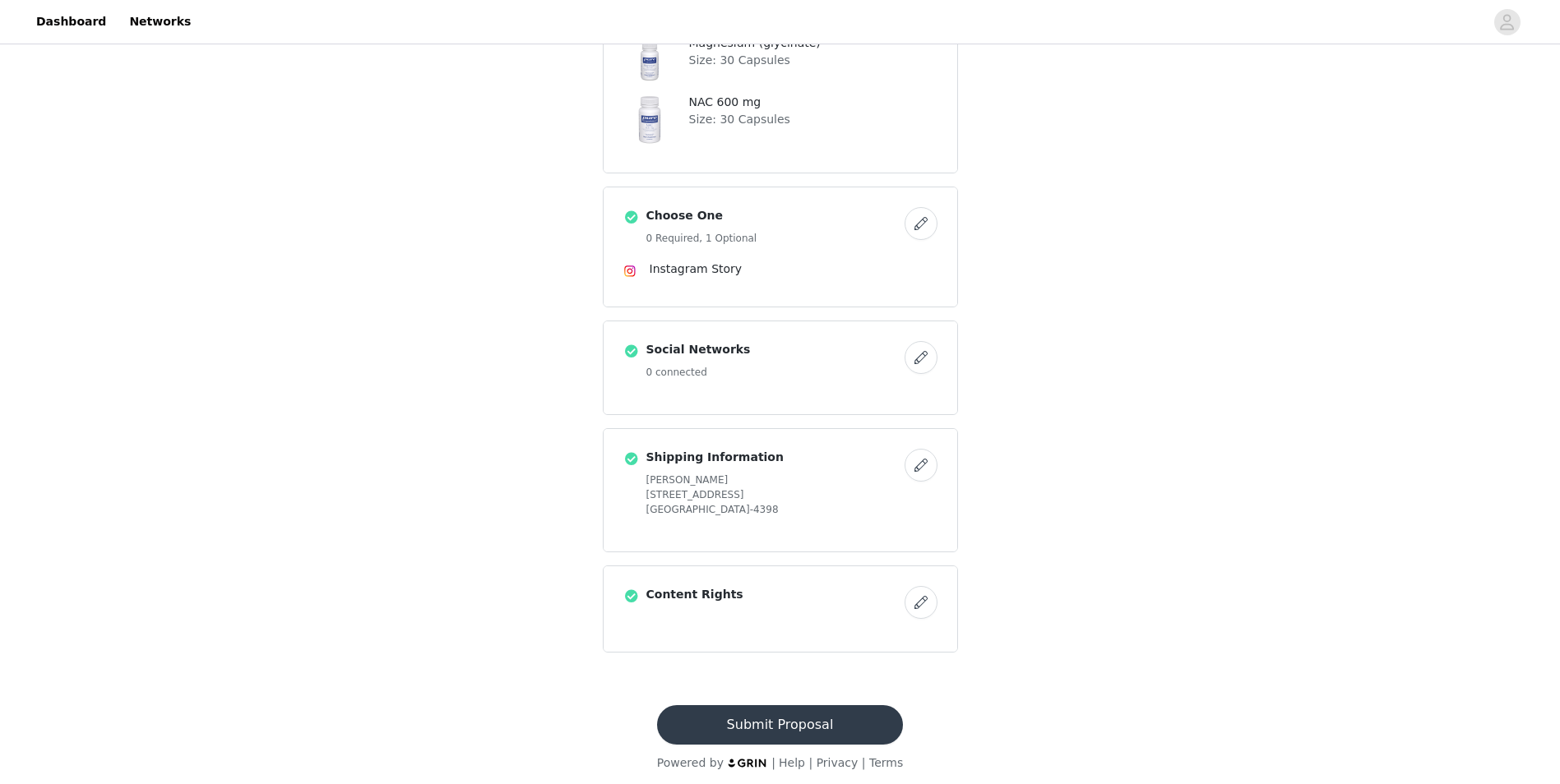
scroll to position [333, 0]
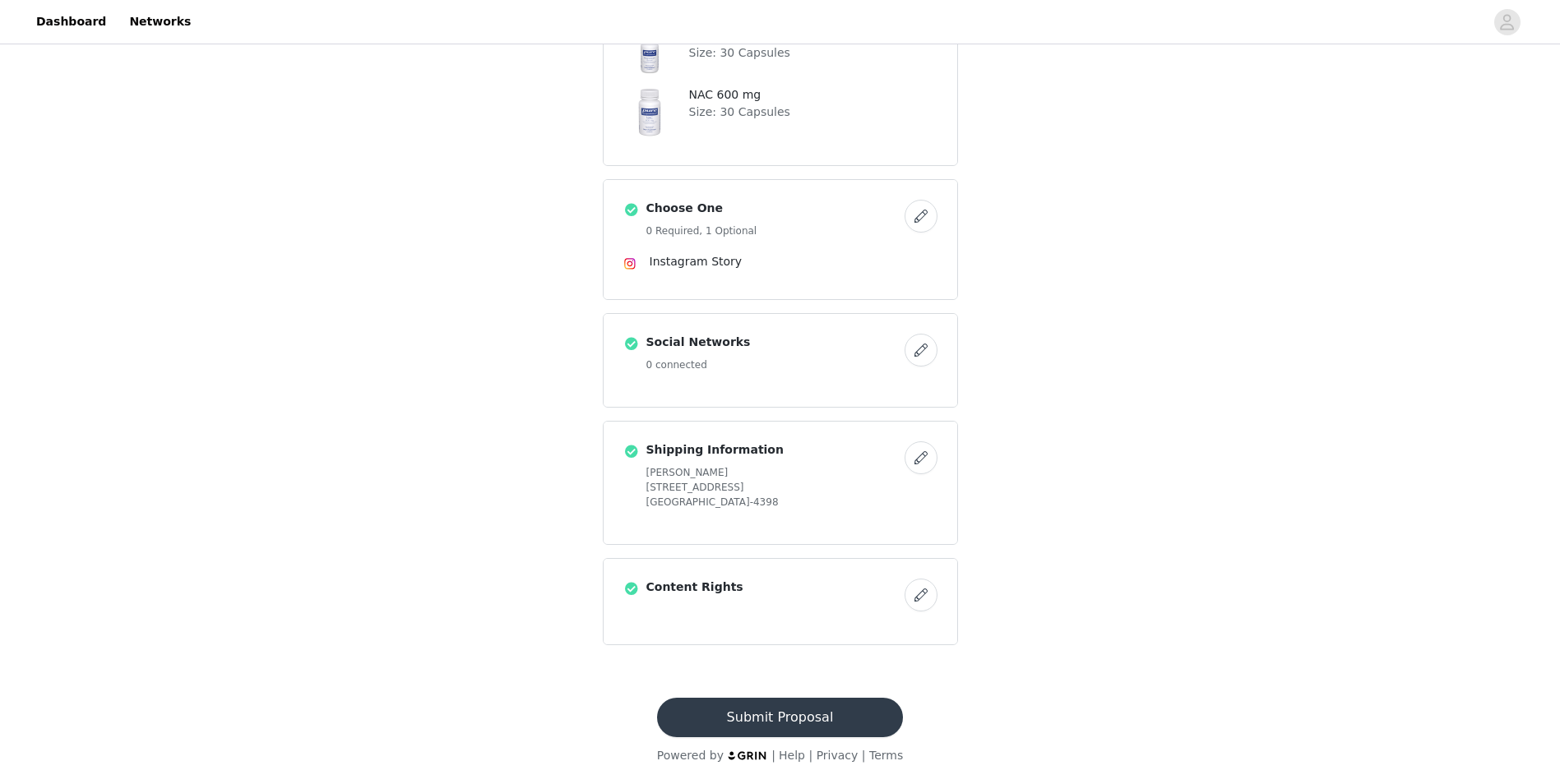
click at [816, 716] on button "Submit Proposal" at bounding box center [780, 717] width 245 height 39
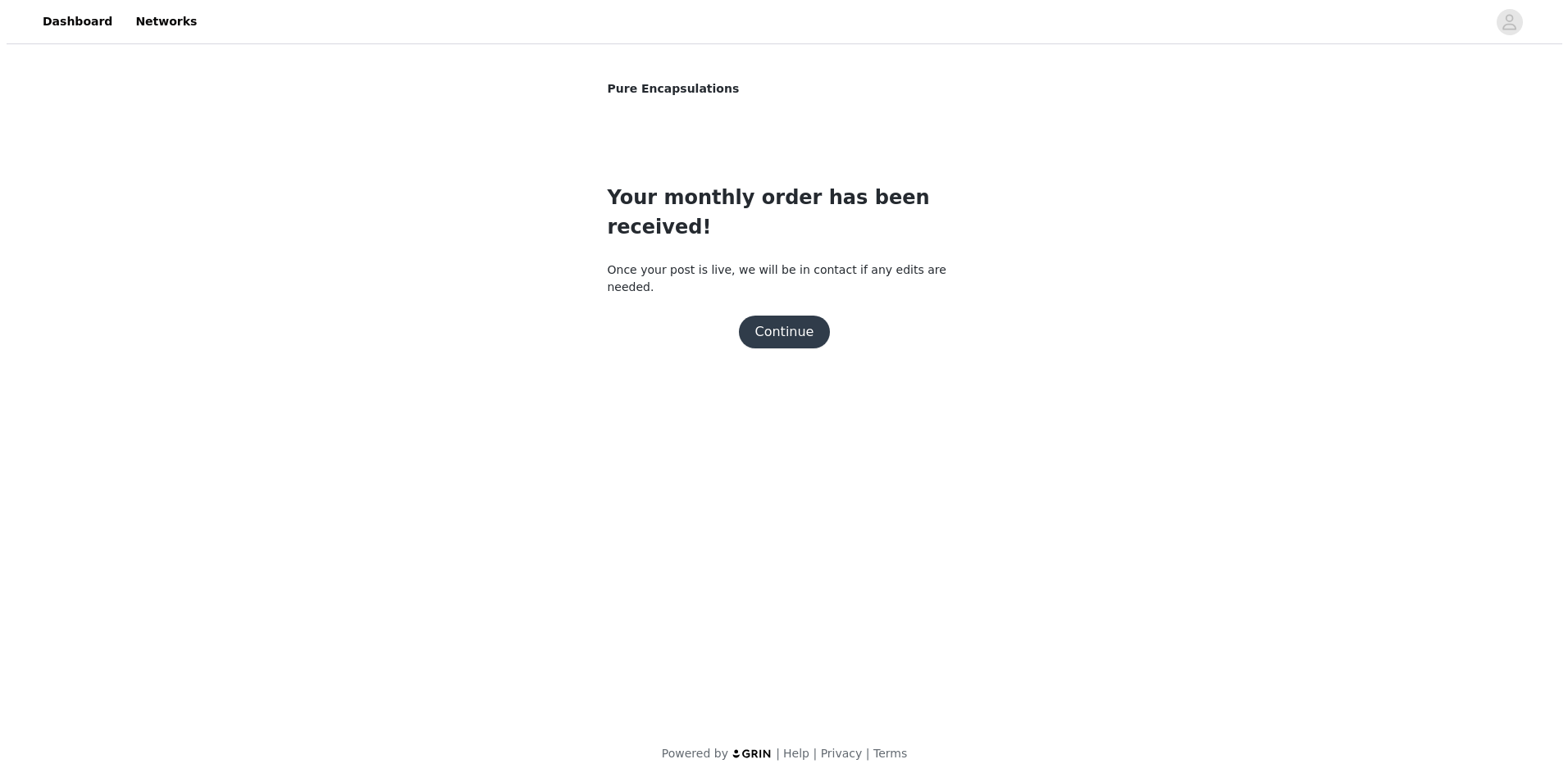
scroll to position [0, 0]
click at [781, 316] on button "Continue" at bounding box center [784, 332] width 92 height 33
